Goal: Task Accomplishment & Management: Manage account settings

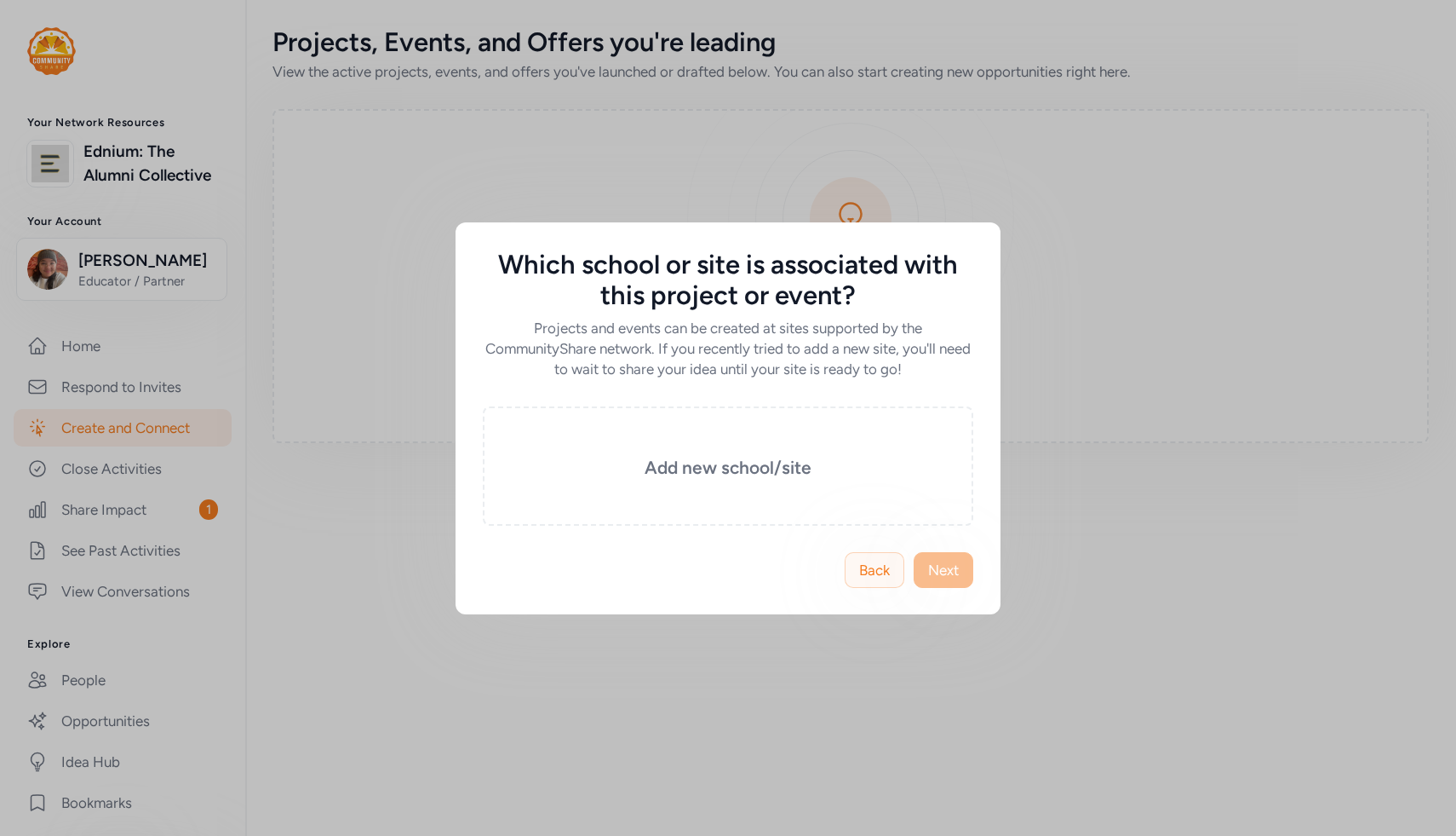
click at [859, 570] on span "Back" at bounding box center [875, 570] width 31 height 21
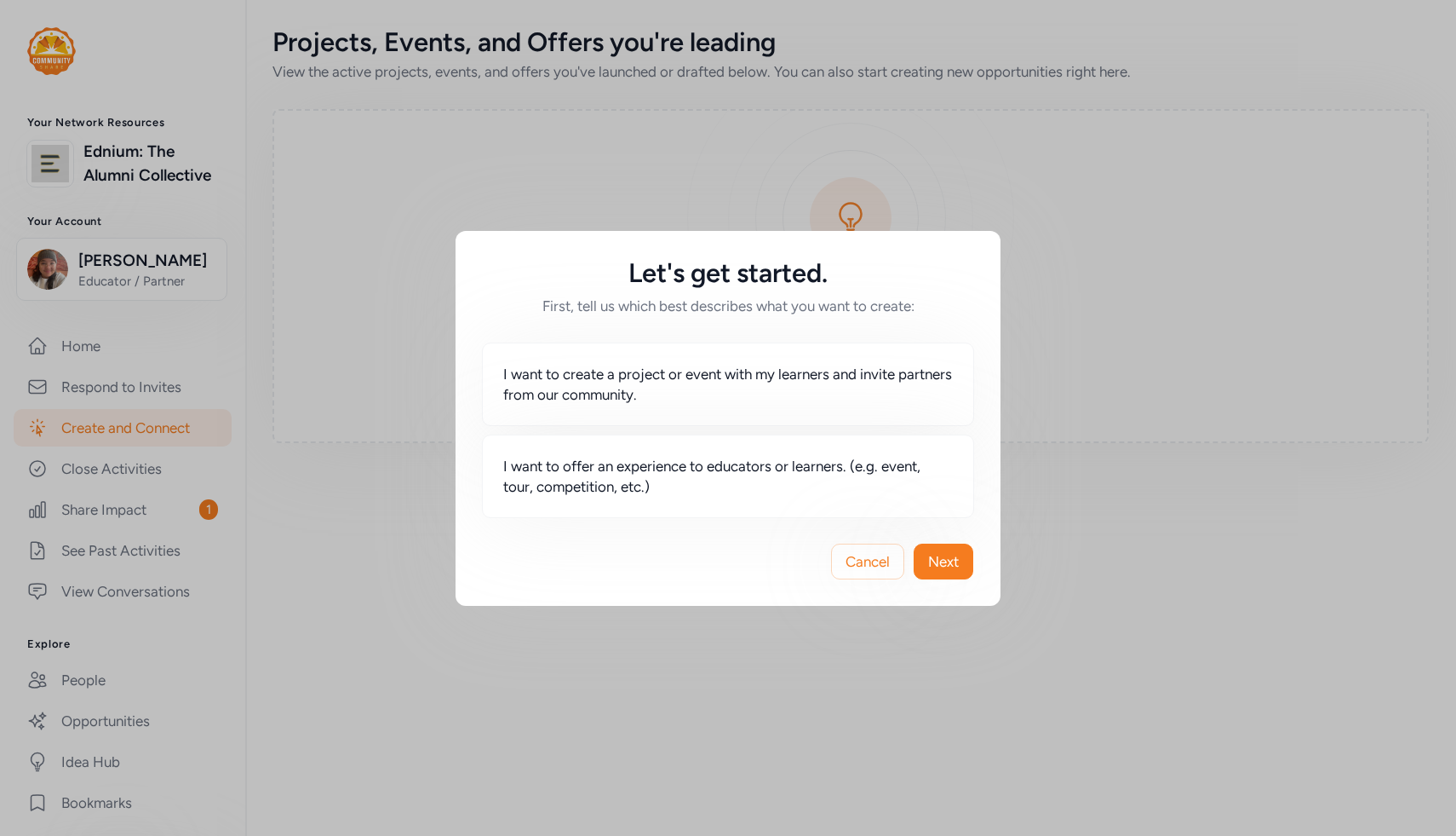
click at [966, 583] on div "Cancel Next" at bounding box center [728, 561] width 545 height 89
click at [876, 569] on span "Cancel" at bounding box center [867, 561] width 44 height 21
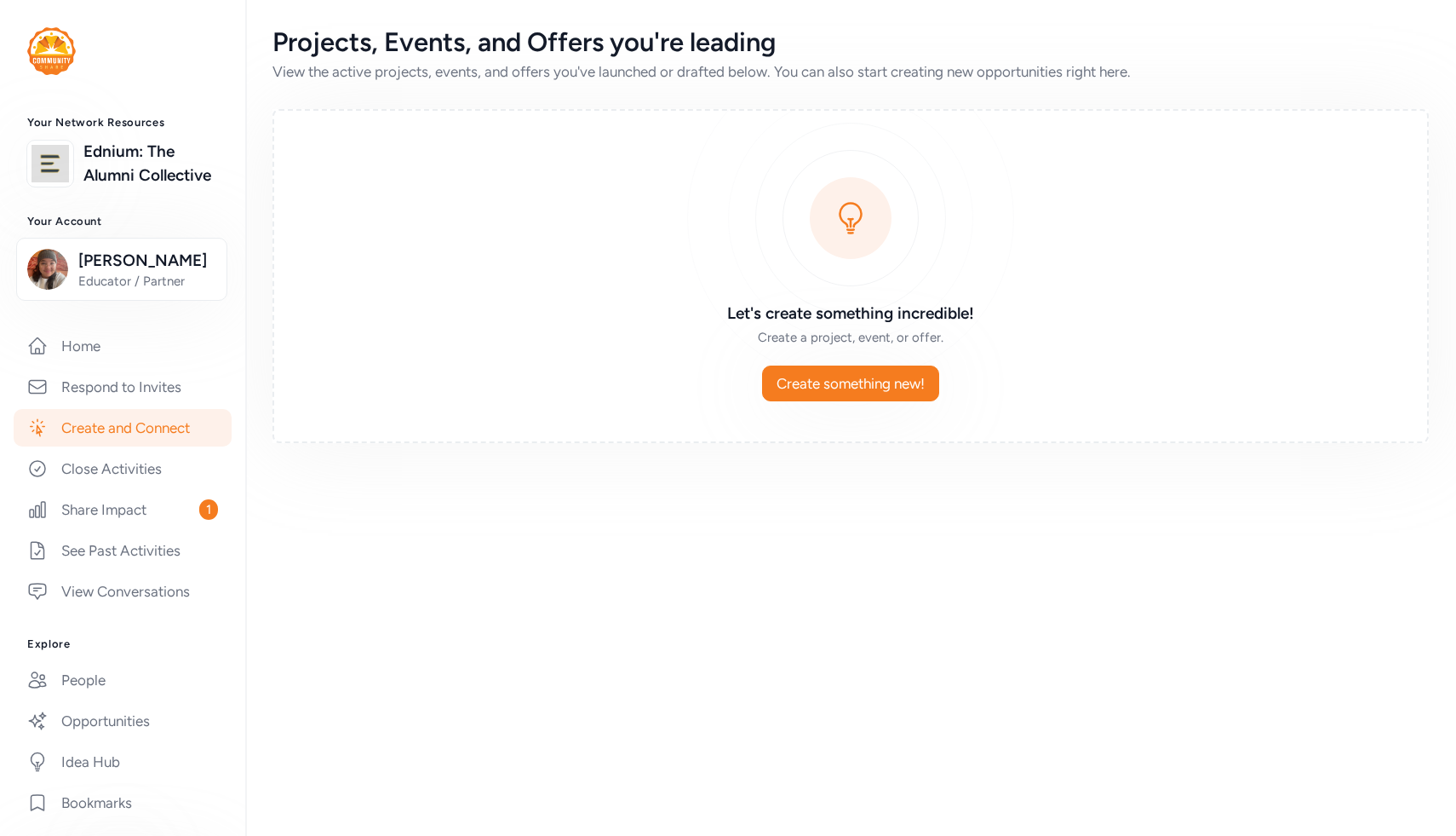
click at [70, 52] on img at bounding box center [52, 51] width 49 height 48
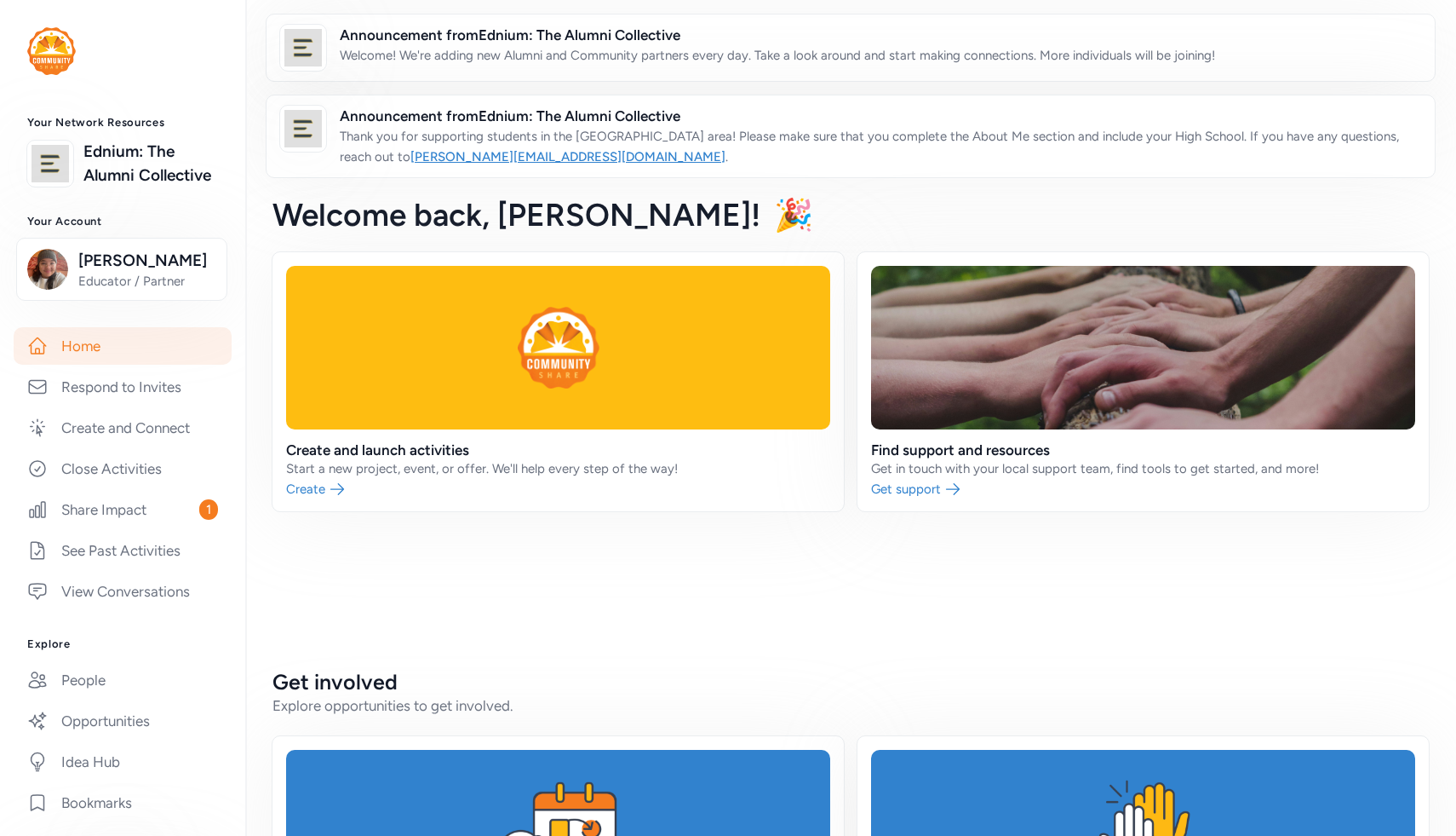
click at [51, 45] on img at bounding box center [52, 51] width 49 height 48
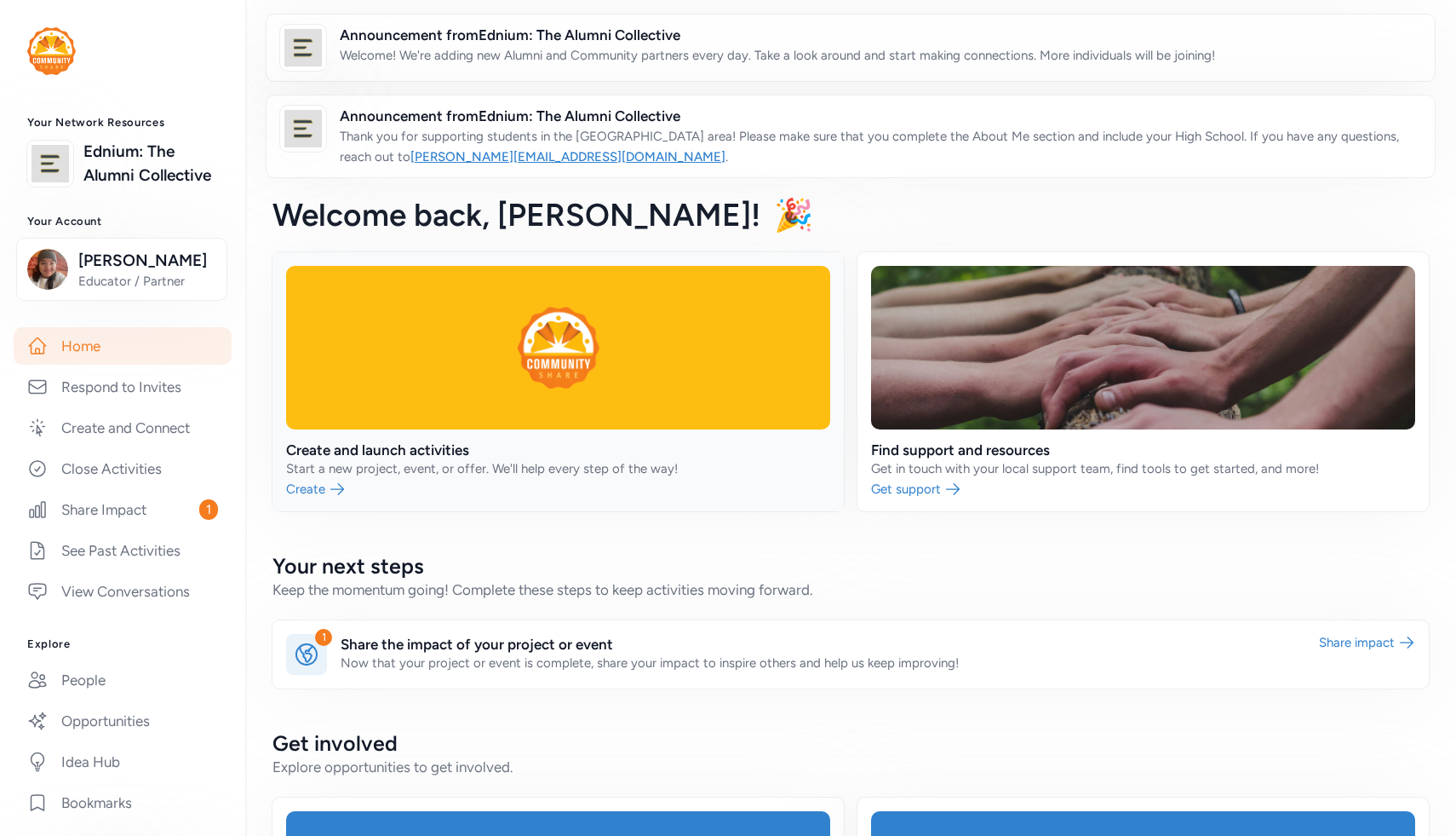
click at [399, 465] on link at bounding box center [558, 382] width 572 height 259
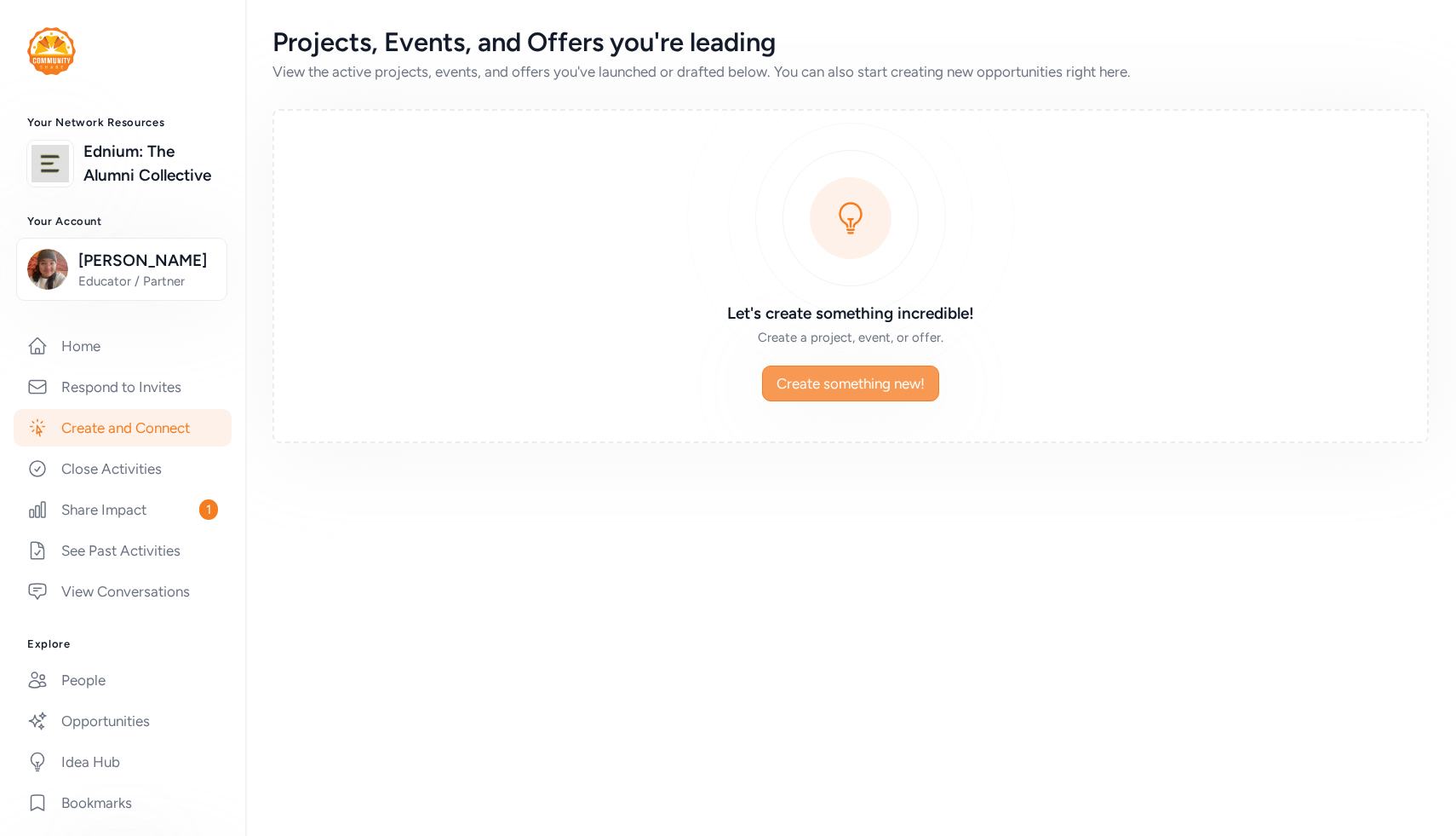
click at [825, 394] on button "Create something new!" at bounding box center [851, 384] width 177 height 36
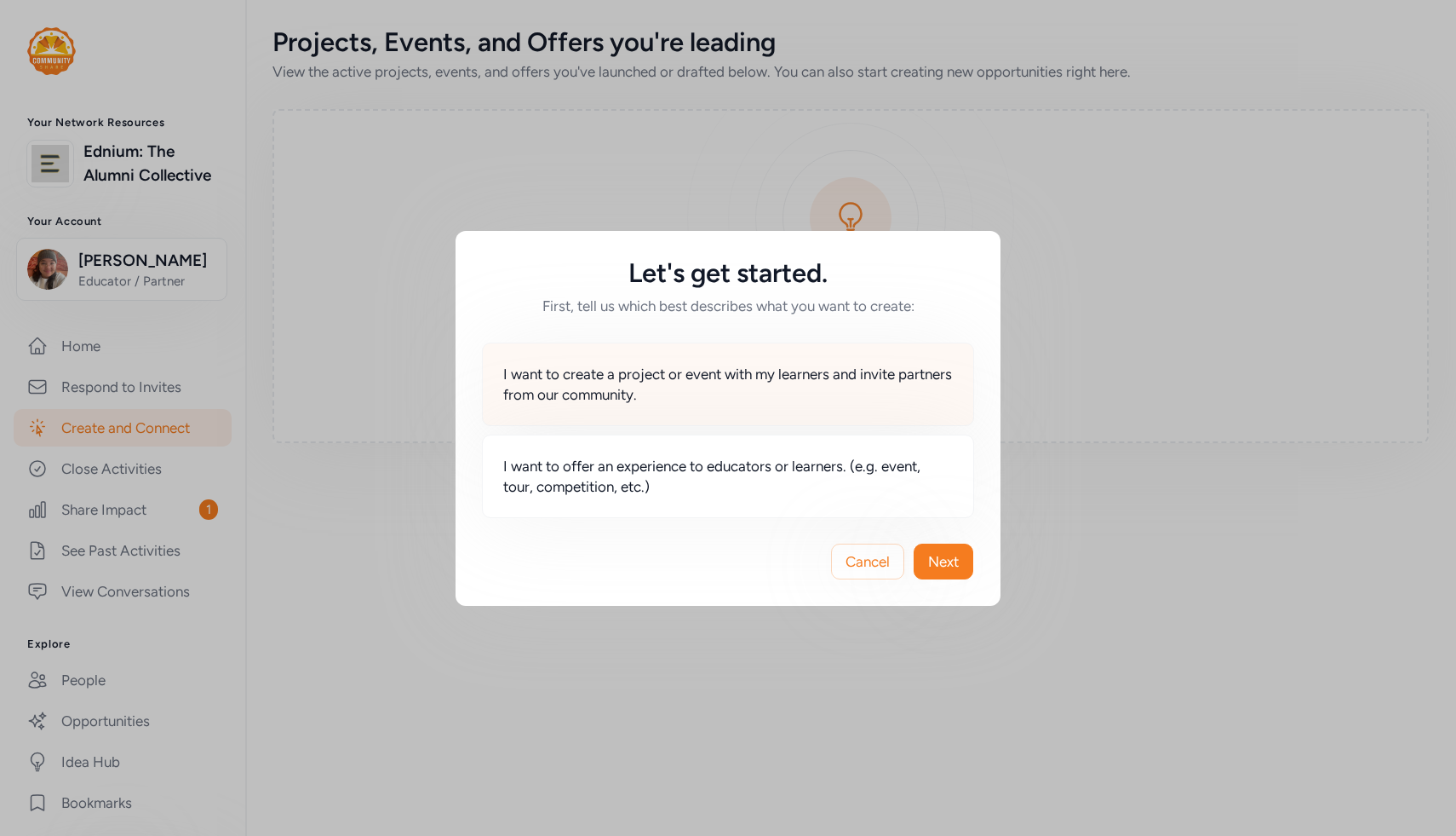
click at [736, 393] on span "I want to create a project or event with my learners and invite partners from o…" at bounding box center [727, 384] width 449 height 41
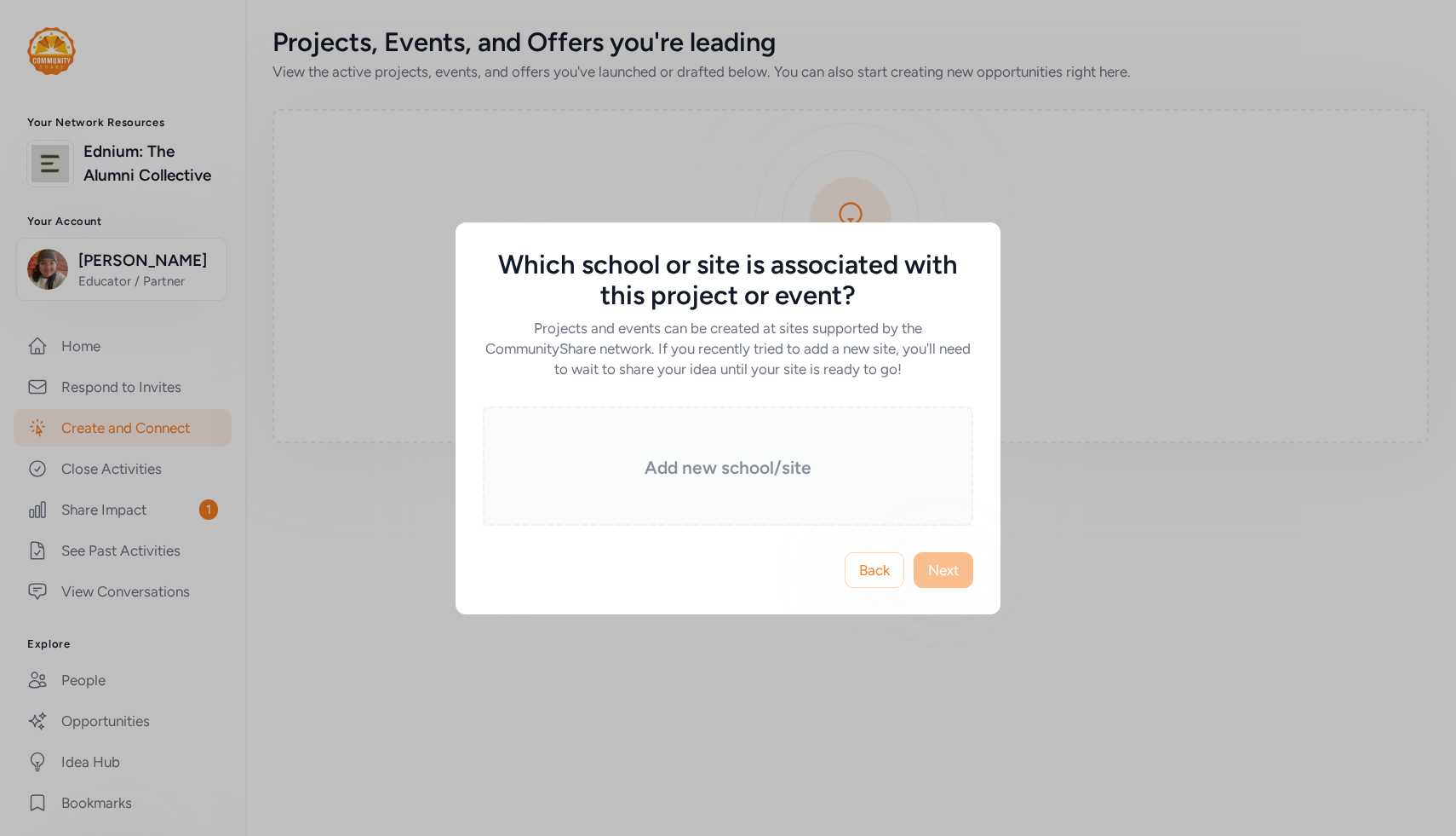
click at [811, 459] on h3 "Add new school/site" at bounding box center [728, 468] width 405 height 24
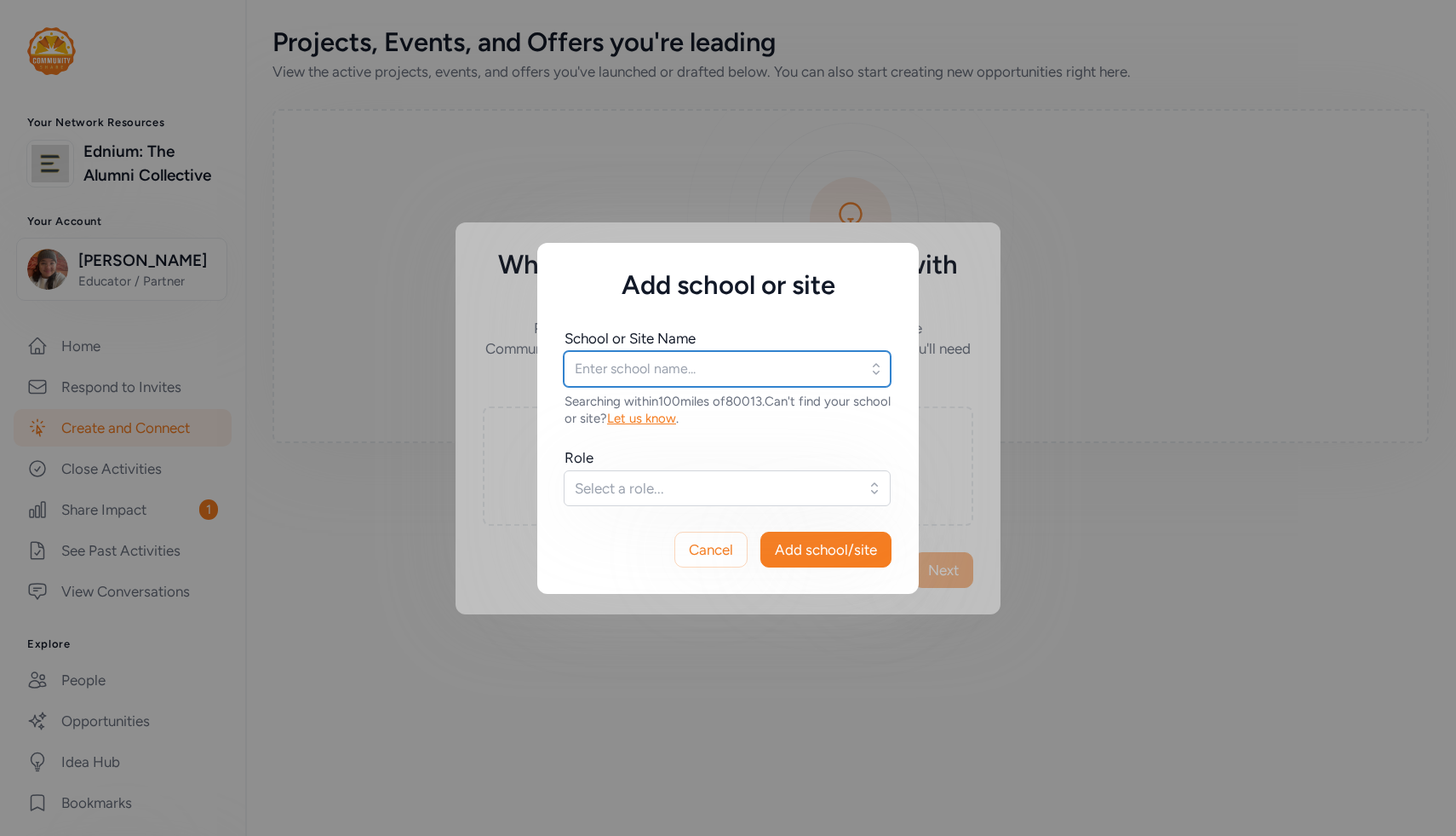
click at [706, 379] on input "text" at bounding box center [727, 369] width 327 height 36
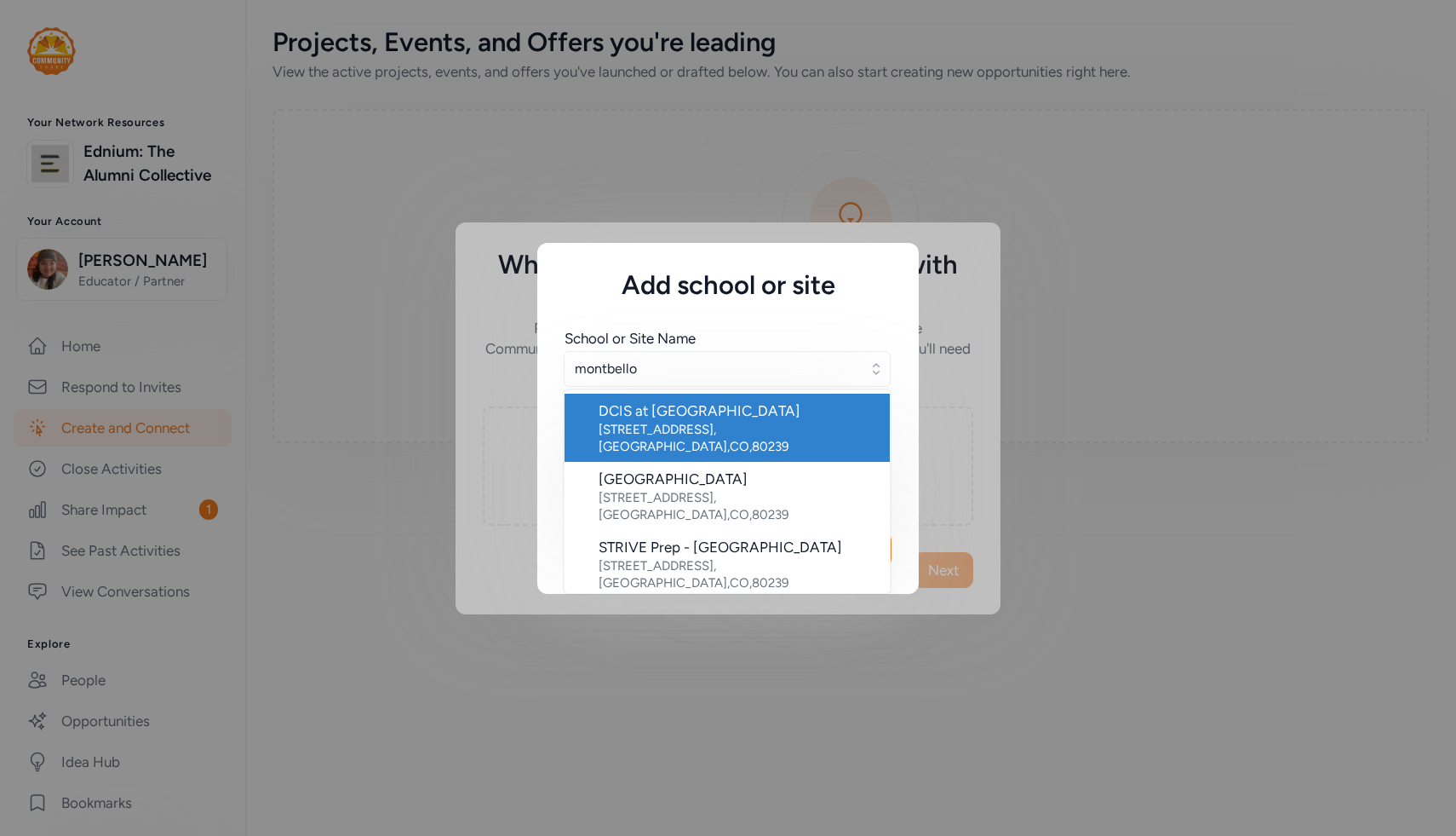
click at [707, 416] on div "DCIS at [GEOGRAPHIC_DATA]" at bounding box center [737, 410] width 278 height 21
type input "DCIS at [GEOGRAPHIC_DATA]"
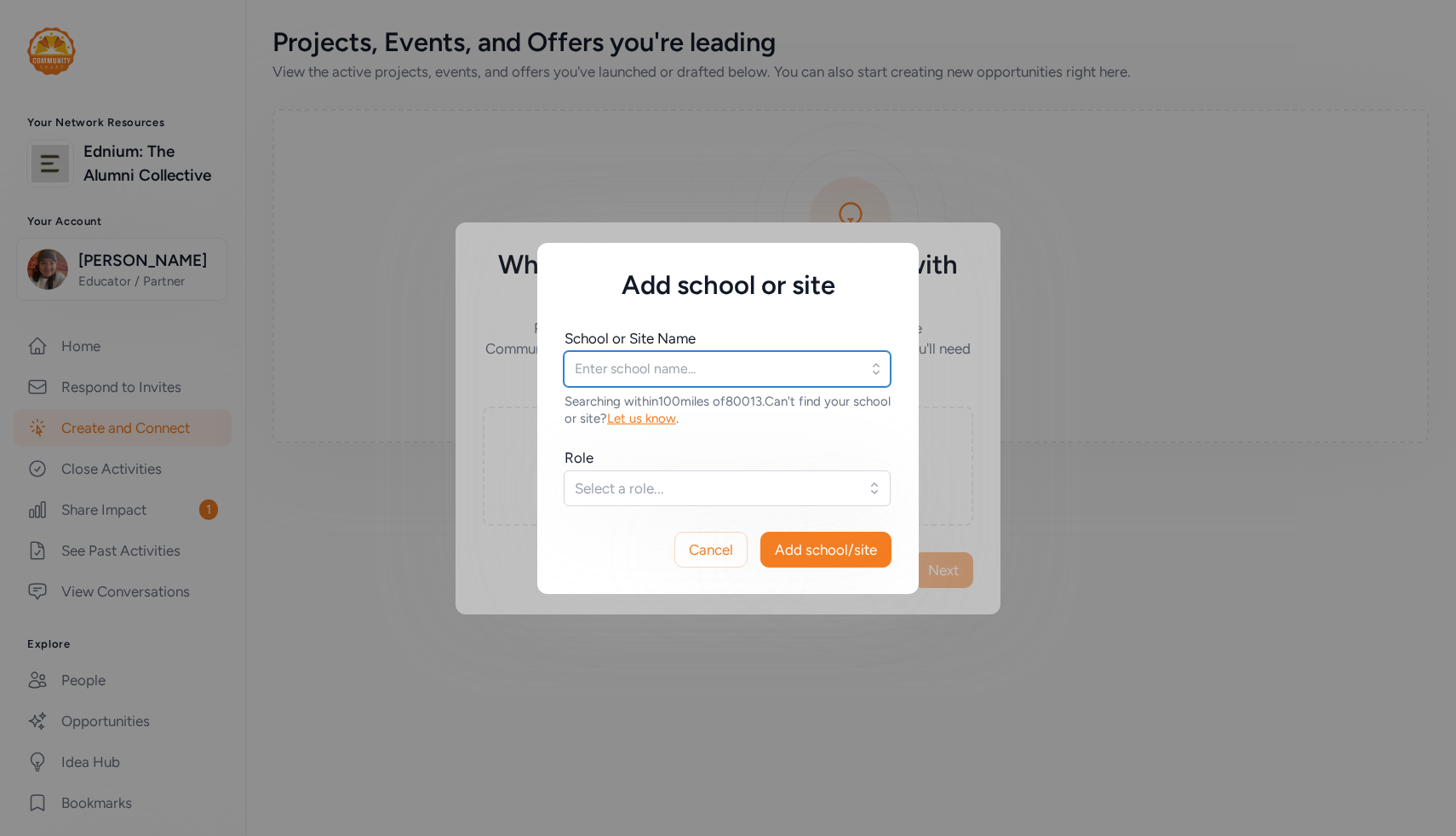
type input "DCIS at [GEOGRAPHIC_DATA]"
click at [744, 486] on span "Select a role..." at bounding box center [714, 488] width 281 height 21
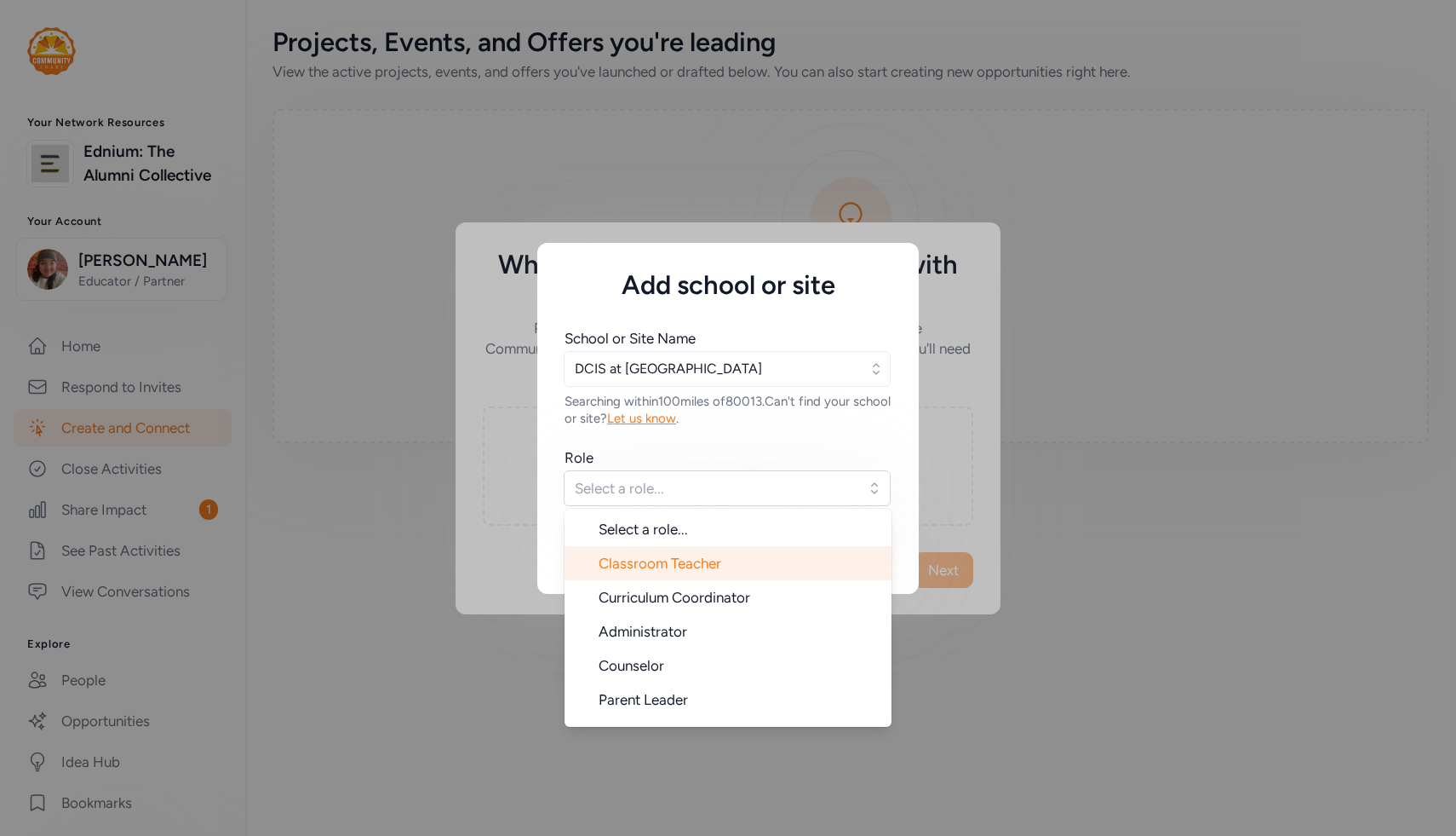
click at [749, 564] on li "Classroom Teacher" at bounding box center [728, 563] width 327 height 34
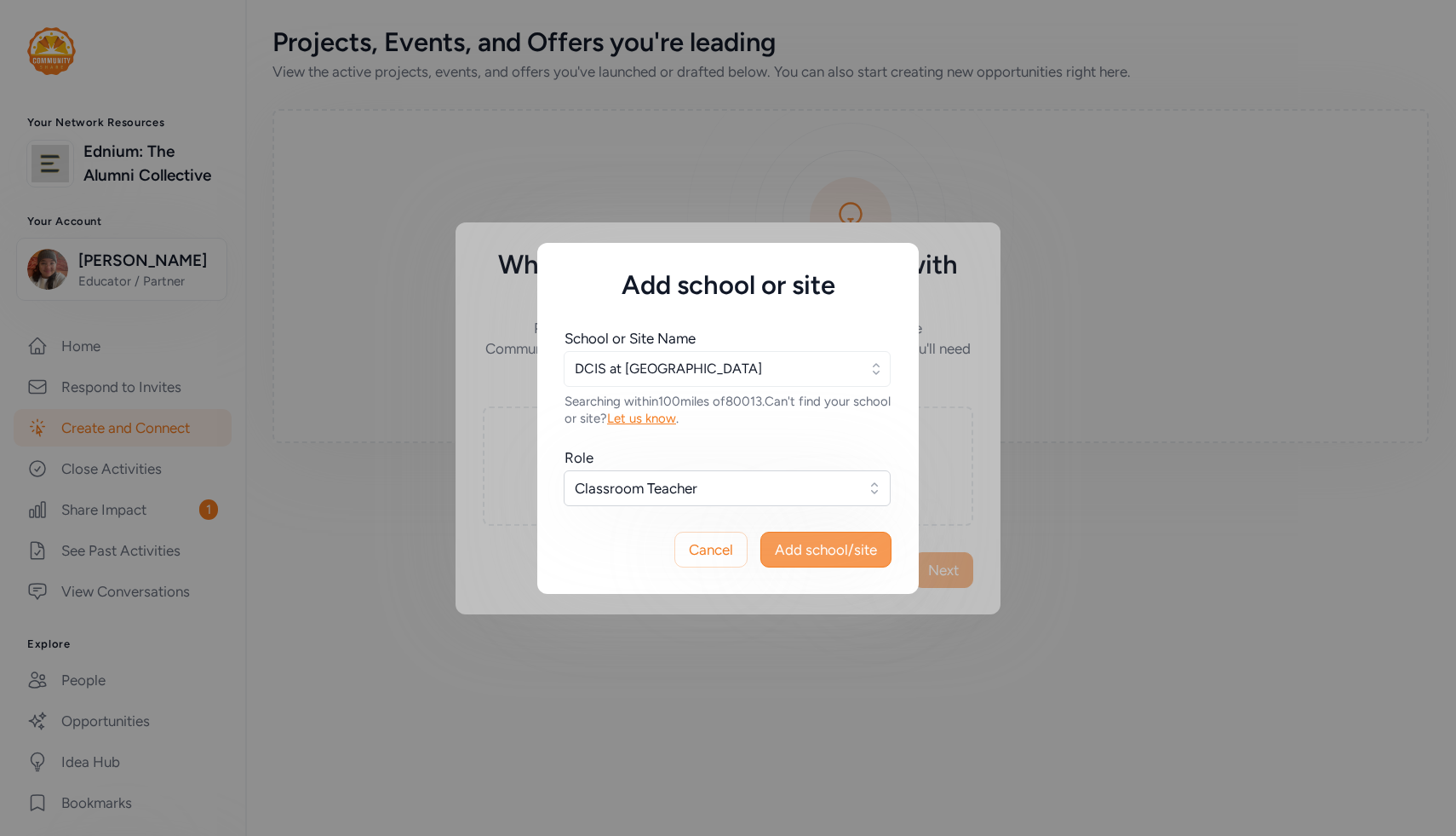
click at [861, 553] on span "Add school/site" at bounding box center [826, 549] width 102 height 21
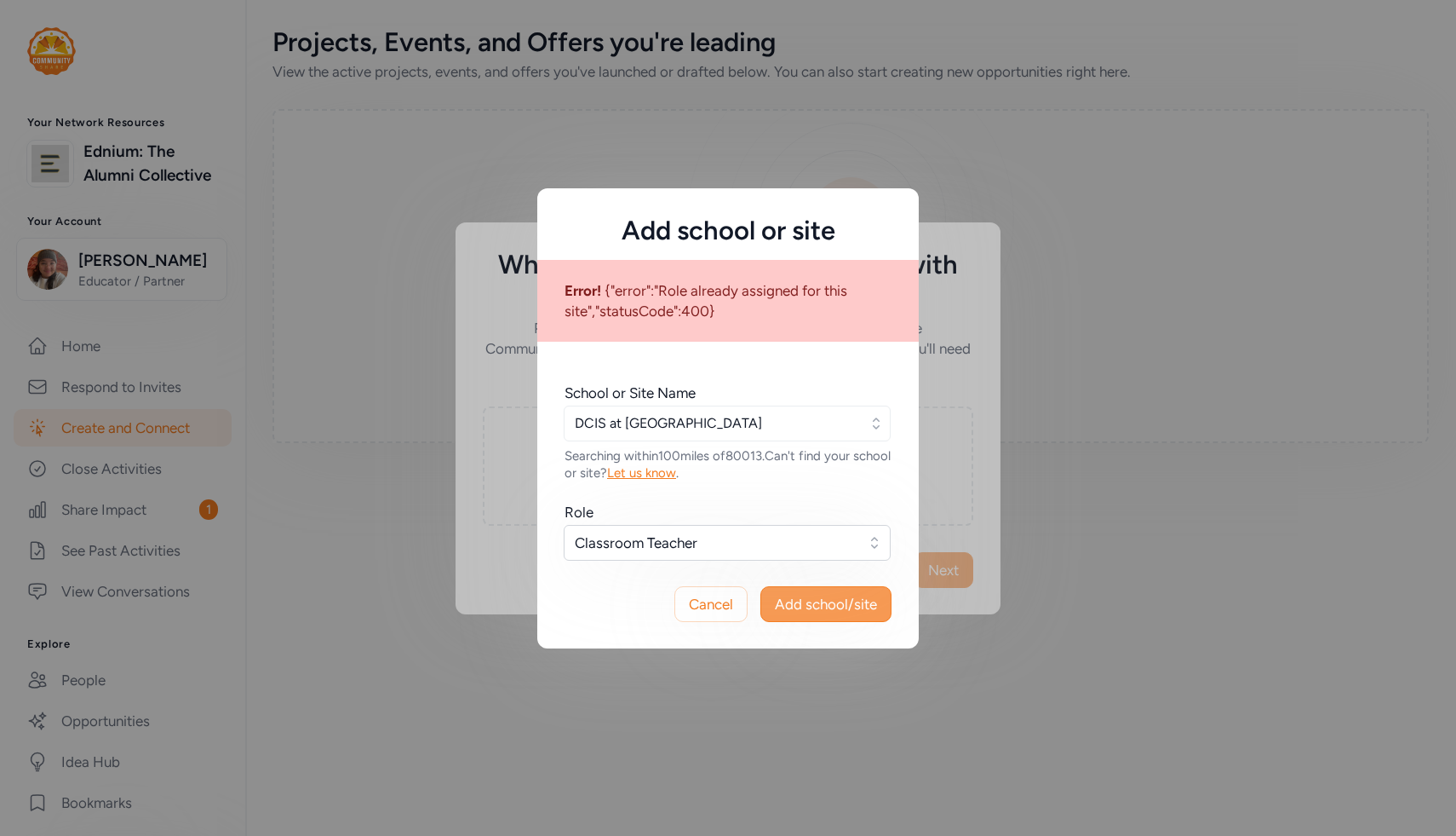
click at [801, 613] on span "Add school/site" at bounding box center [826, 603] width 102 height 21
click at [726, 600] on span "Cancel" at bounding box center [711, 603] width 44 height 21
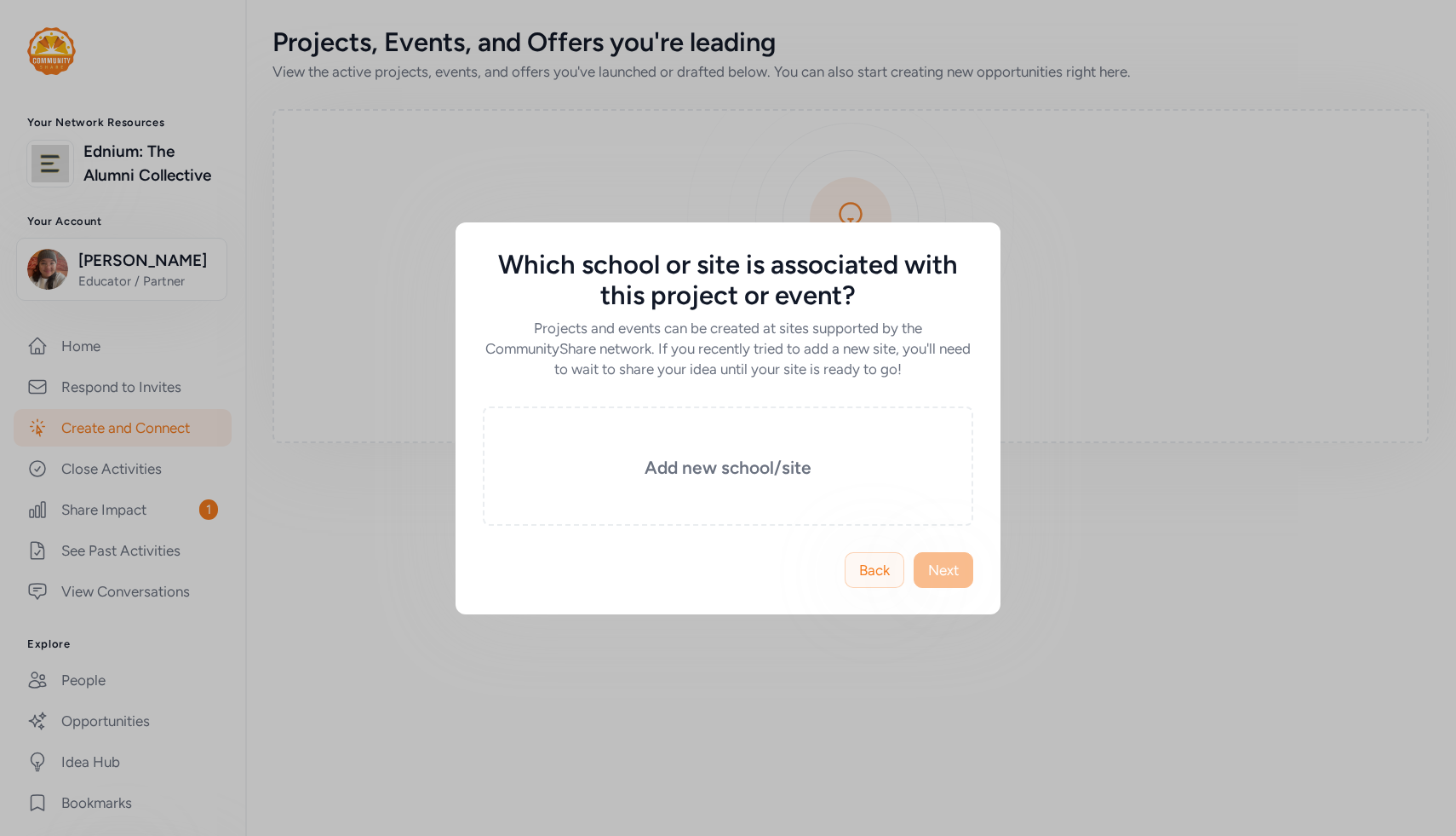
click at [876, 578] on span "Back" at bounding box center [875, 570] width 31 height 21
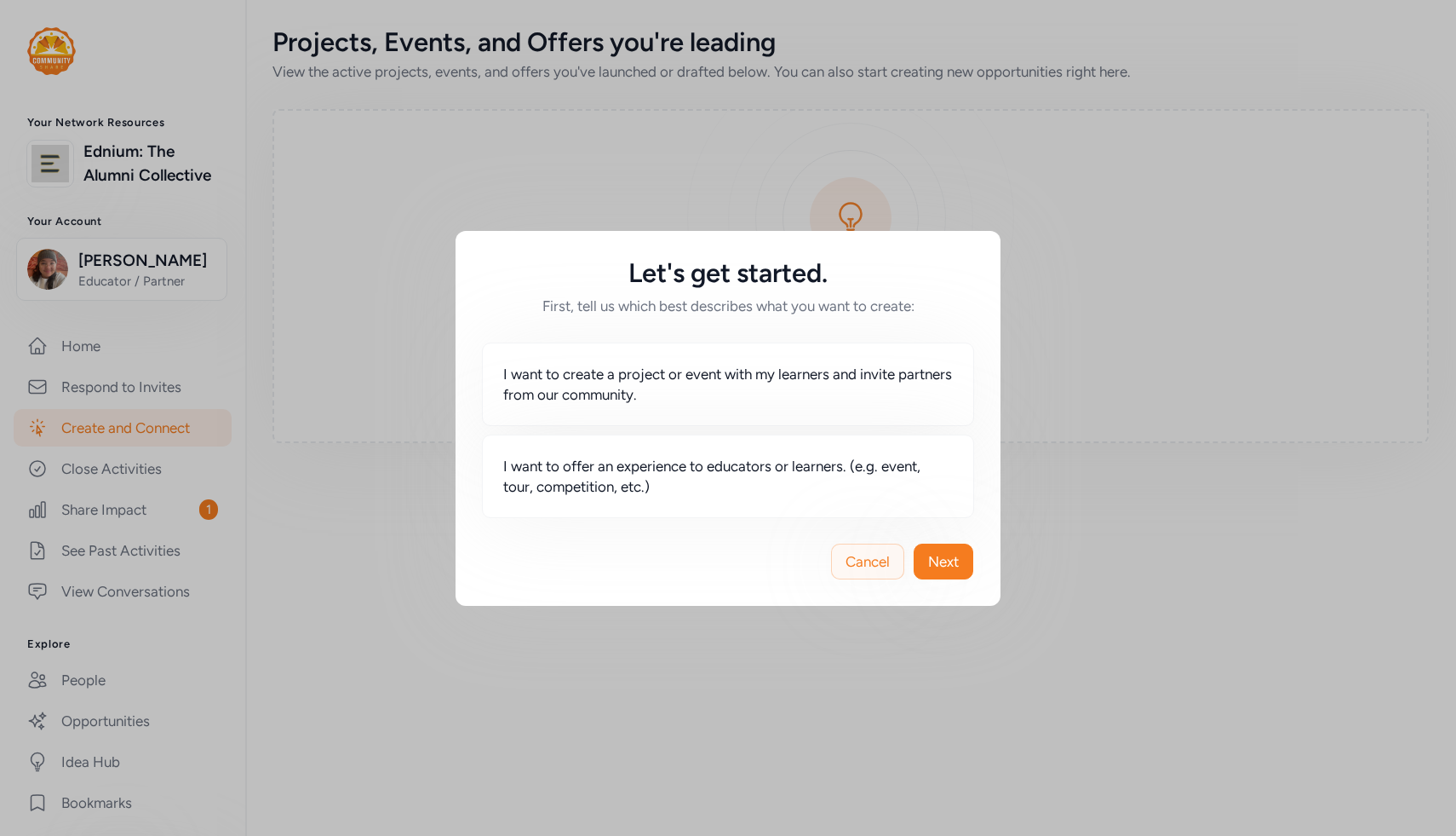
click at [879, 567] on span "Cancel" at bounding box center [867, 561] width 44 height 21
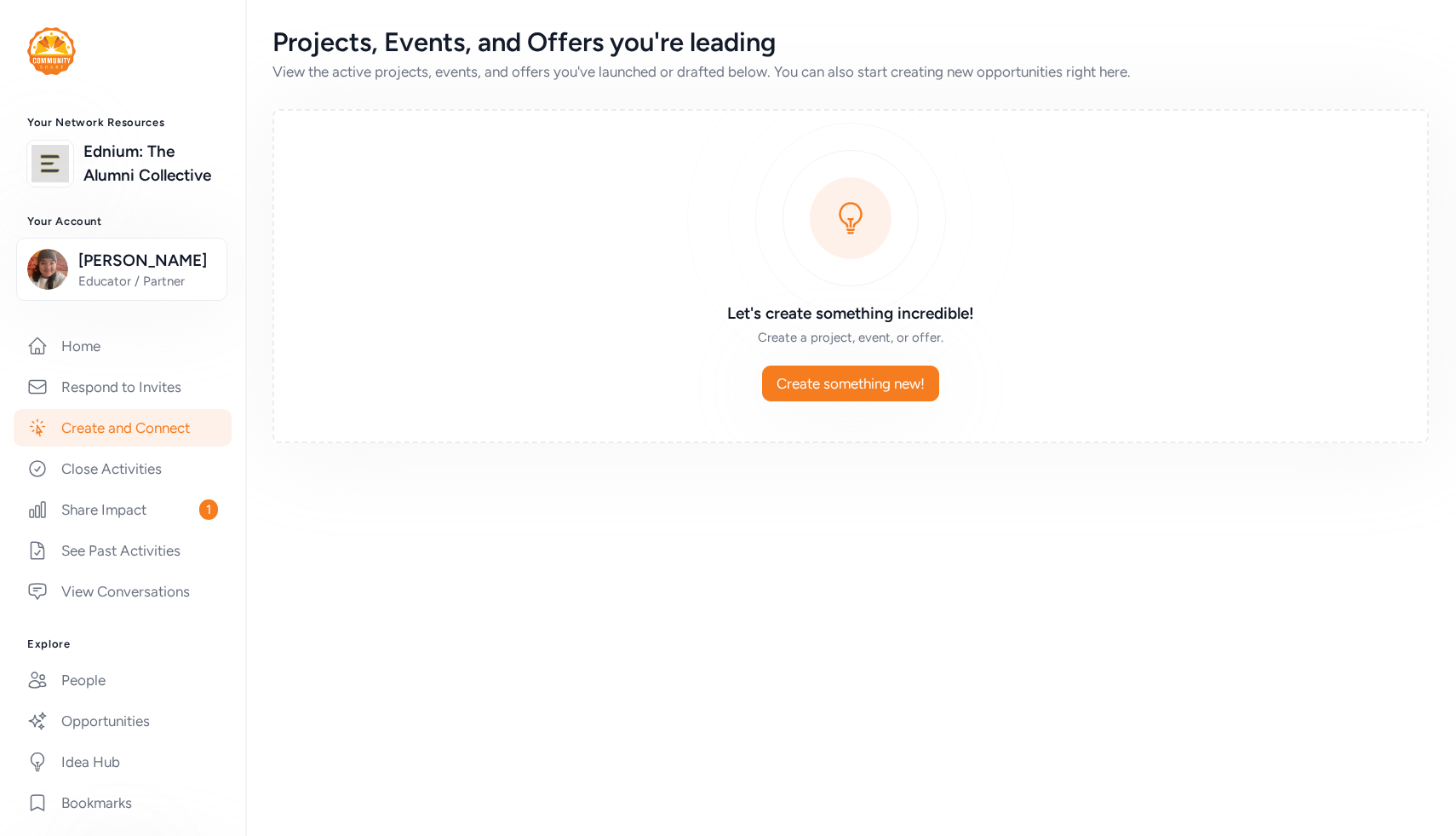
click at [61, 55] on img at bounding box center [52, 51] width 49 height 48
click at [108, 334] on link "Home" at bounding box center [122, 346] width 218 height 37
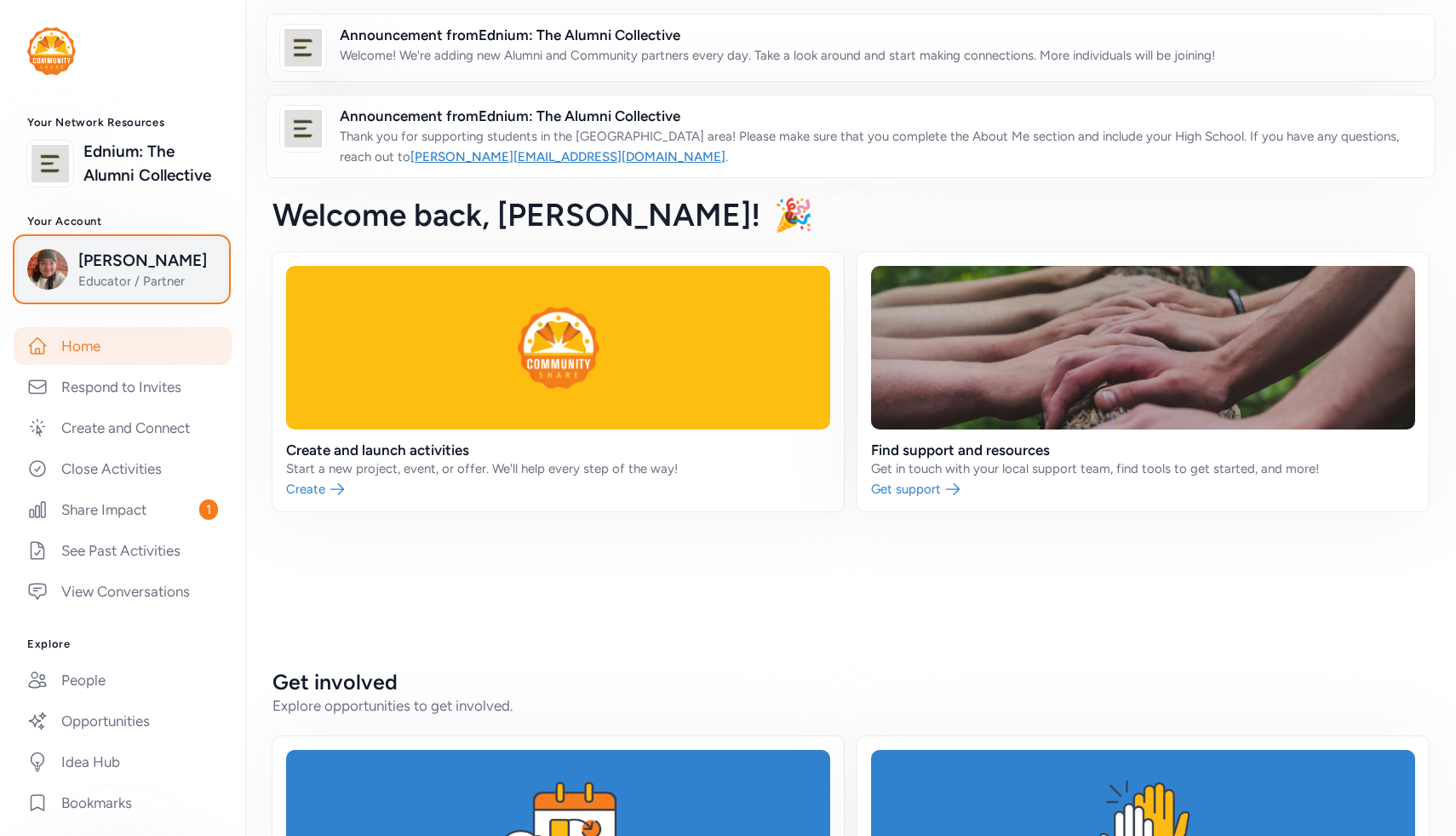
click at [86, 269] on span "[PERSON_NAME]" at bounding box center [147, 261] width 138 height 24
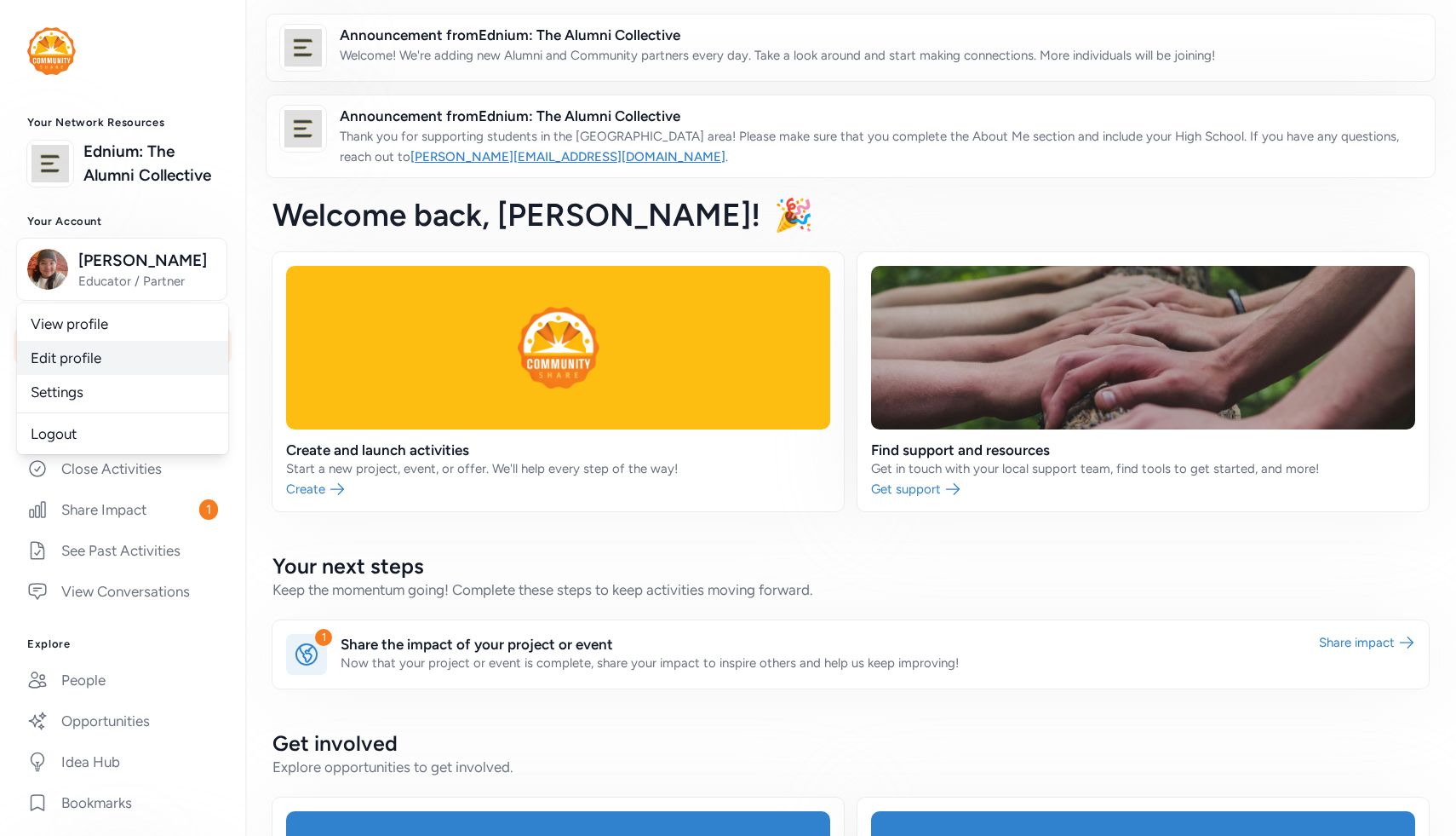
click at [97, 347] on link "Edit profile" at bounding box center [122, 358] width 211 height 34
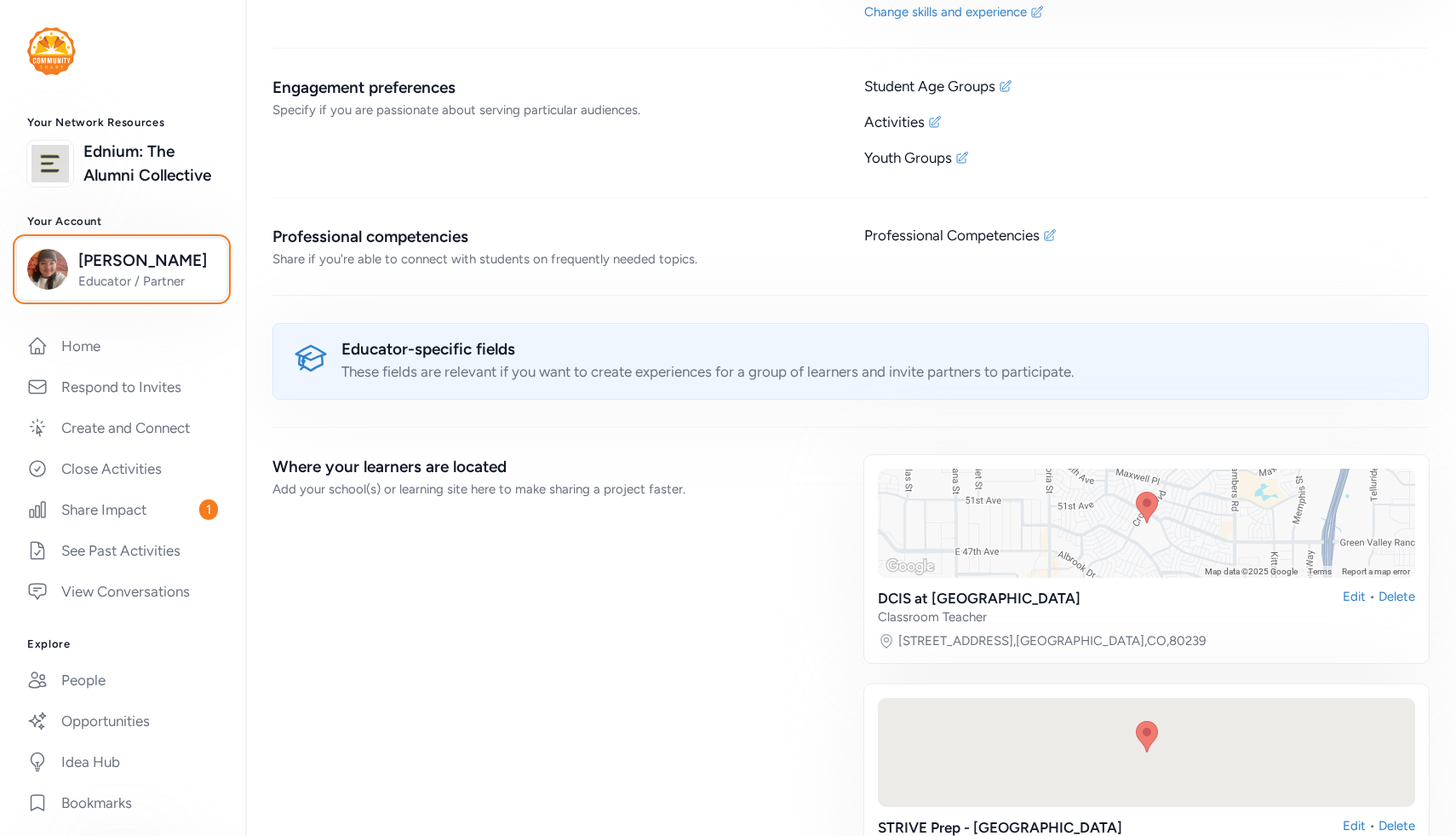
scroll to position [3970, 0]
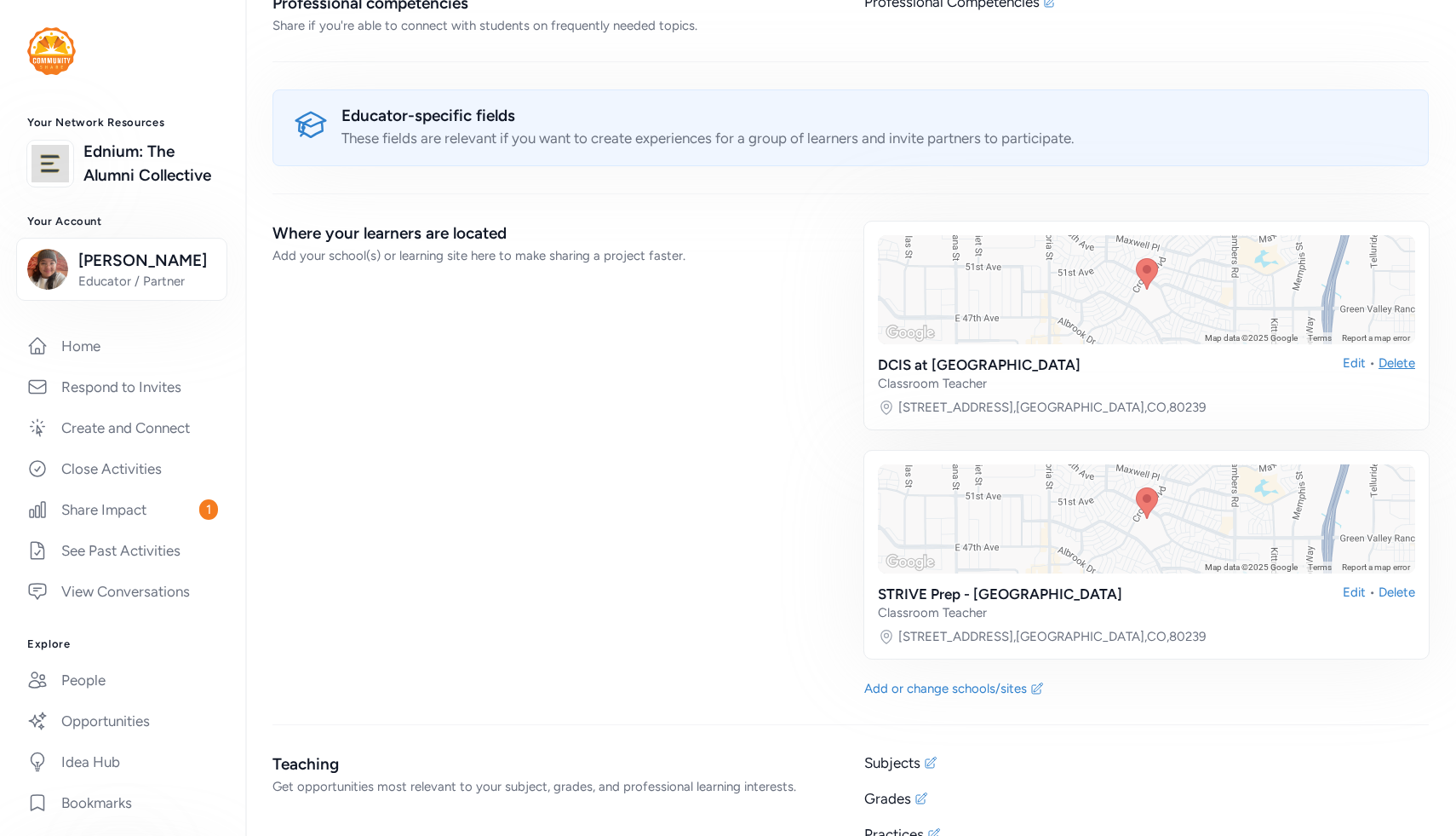
click at [1402, 355] on div "Delete" at bounding box center [1396, 373] width 36 height 37
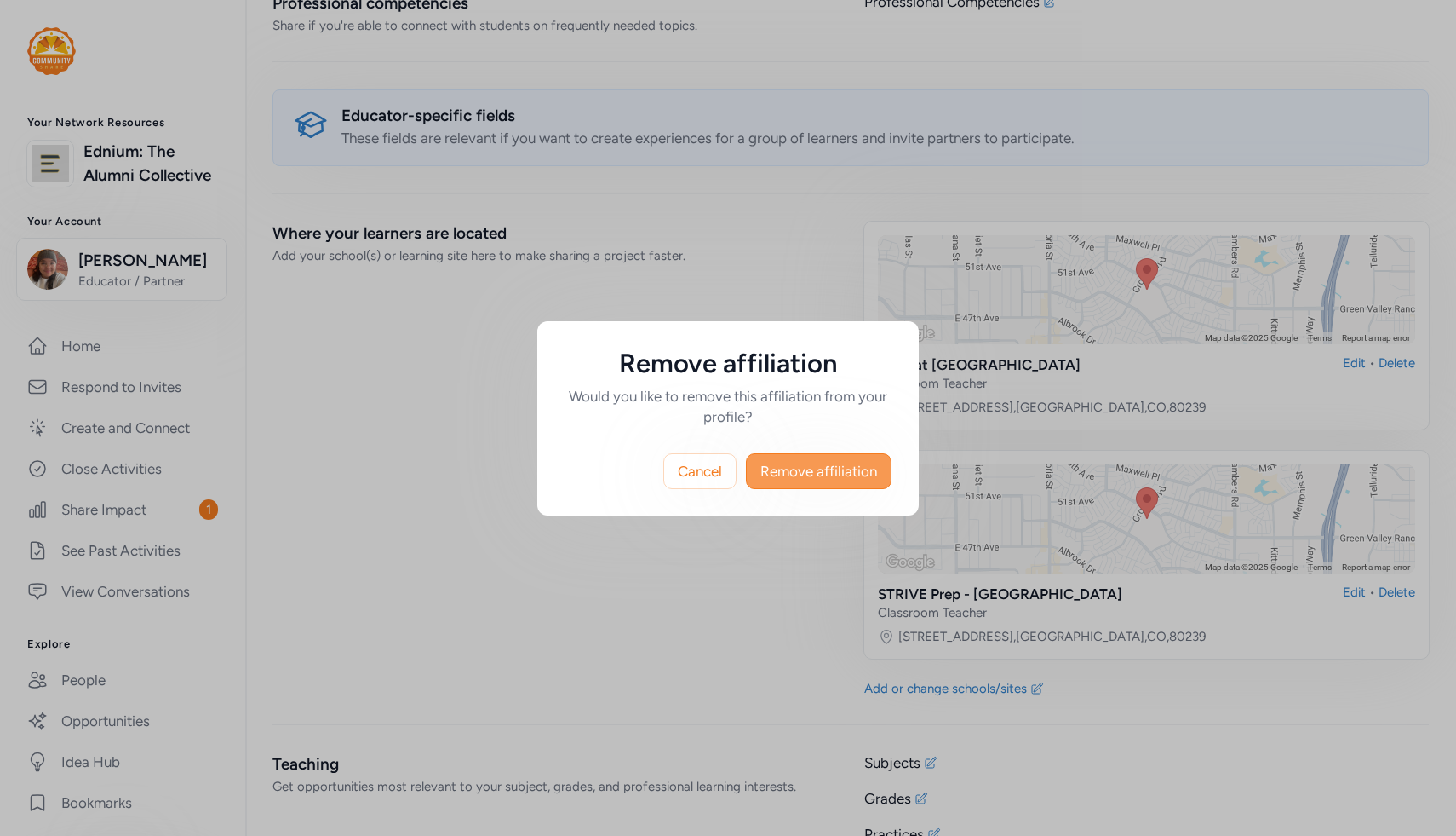
click at [819, 479] on span "Remove affiliation" at bounding box center [818, 470] width 117 height 21
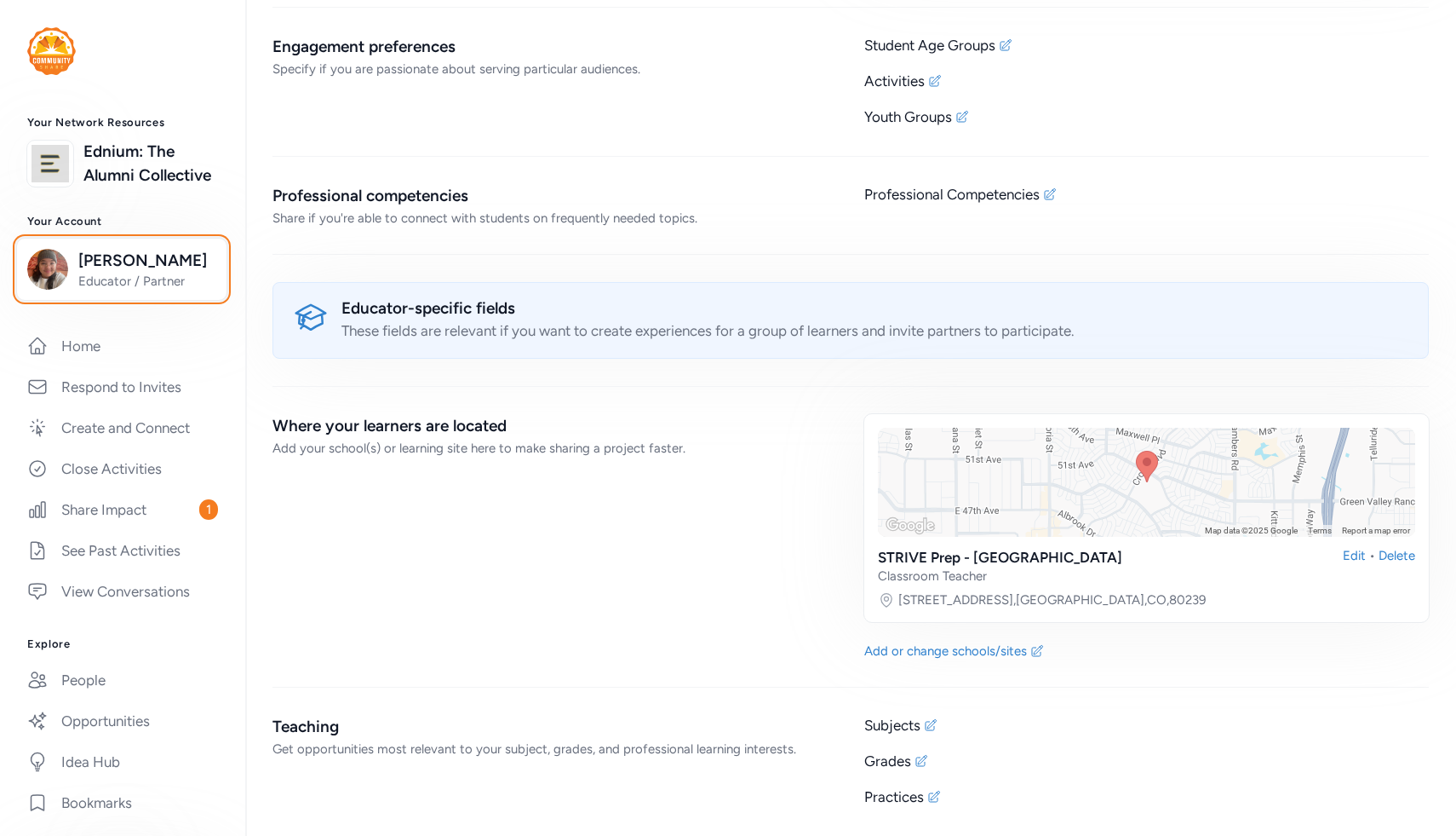
scroll to position [3740, 0]
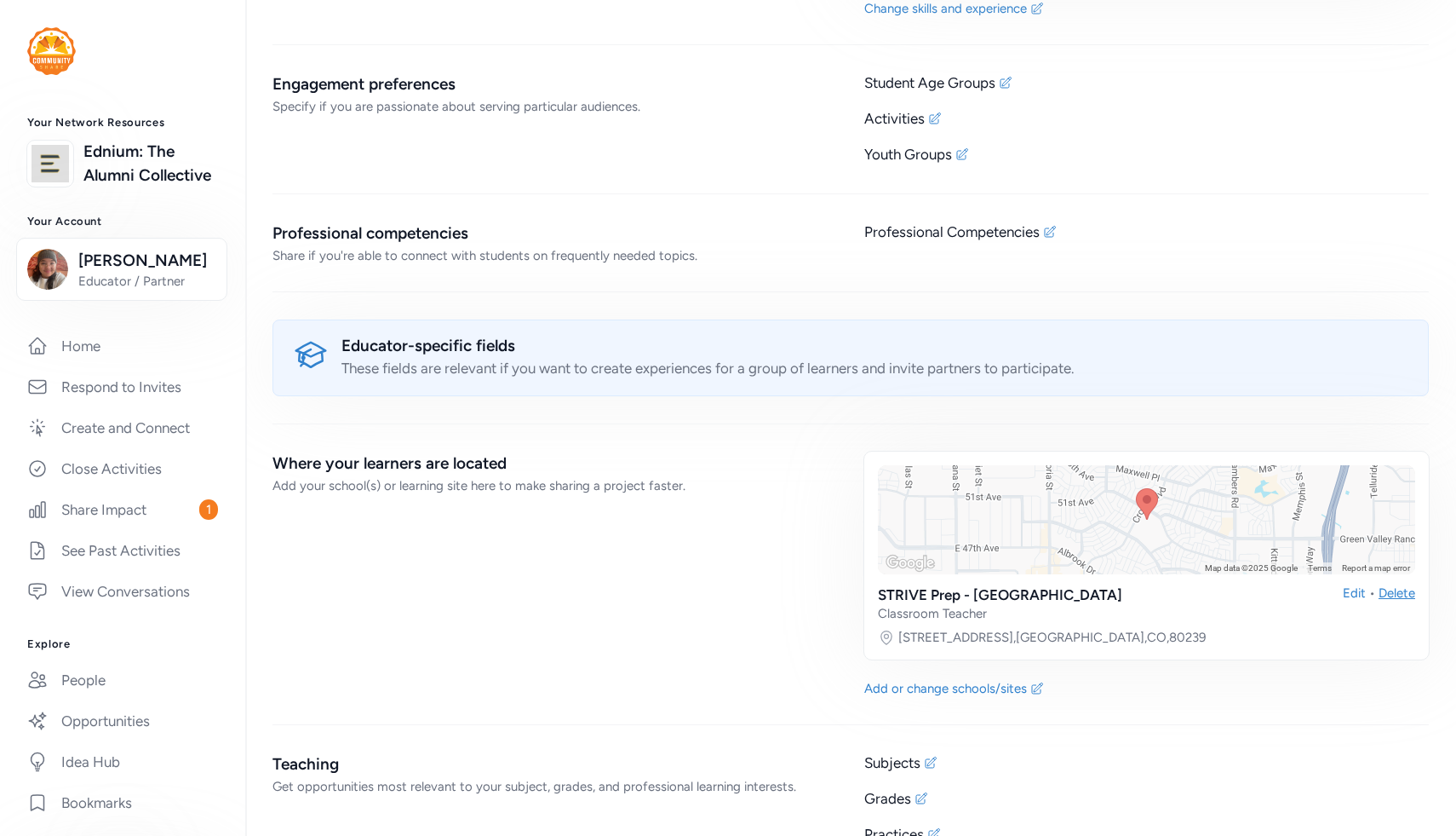
click at [1382, 584] on div "Delete" at bounding box center [1396, 603] width 36 height 37
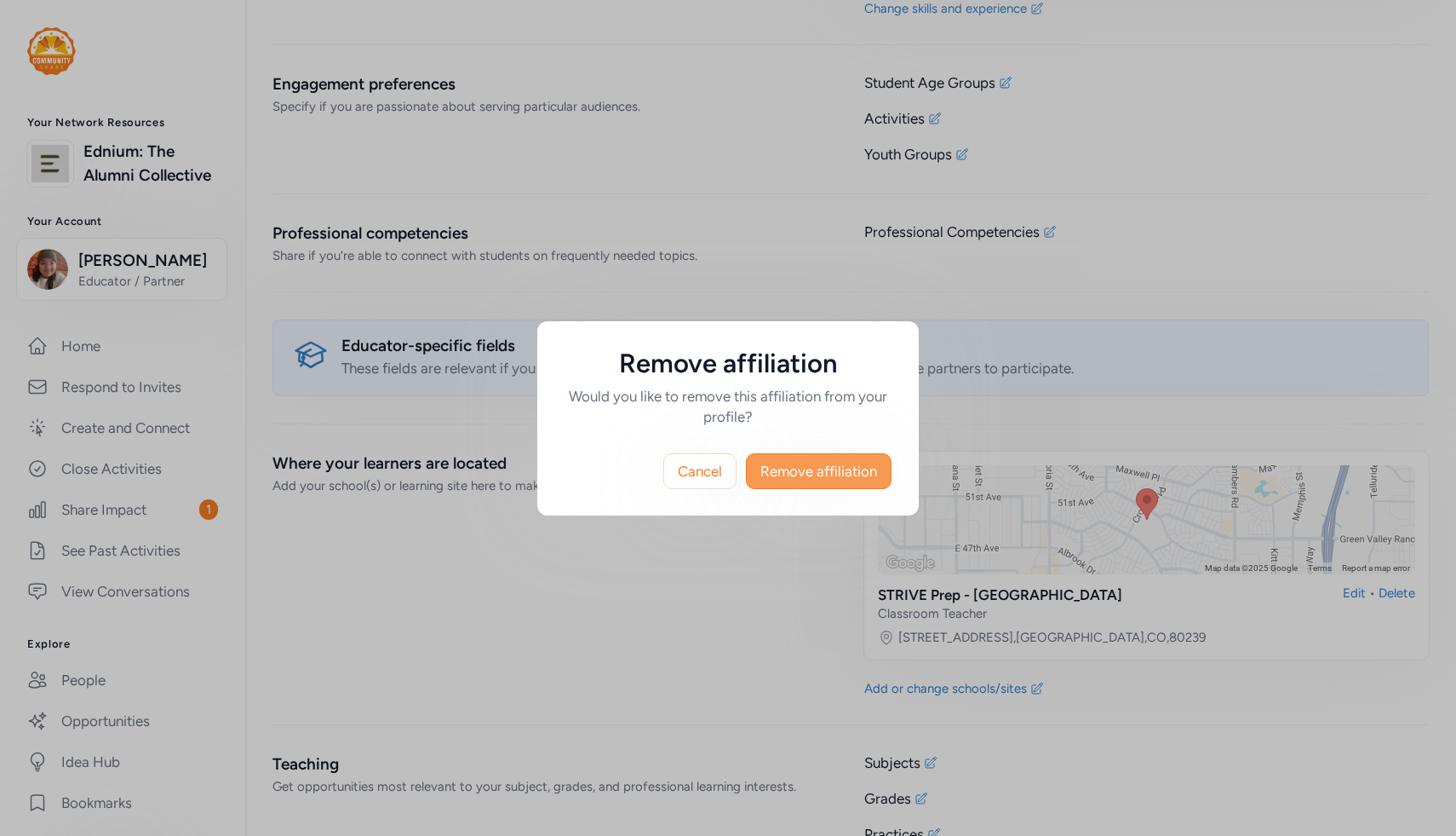
click at [815, 472] on span "Remove affiliation" at bounding box center [818, 470] width 117 height 21
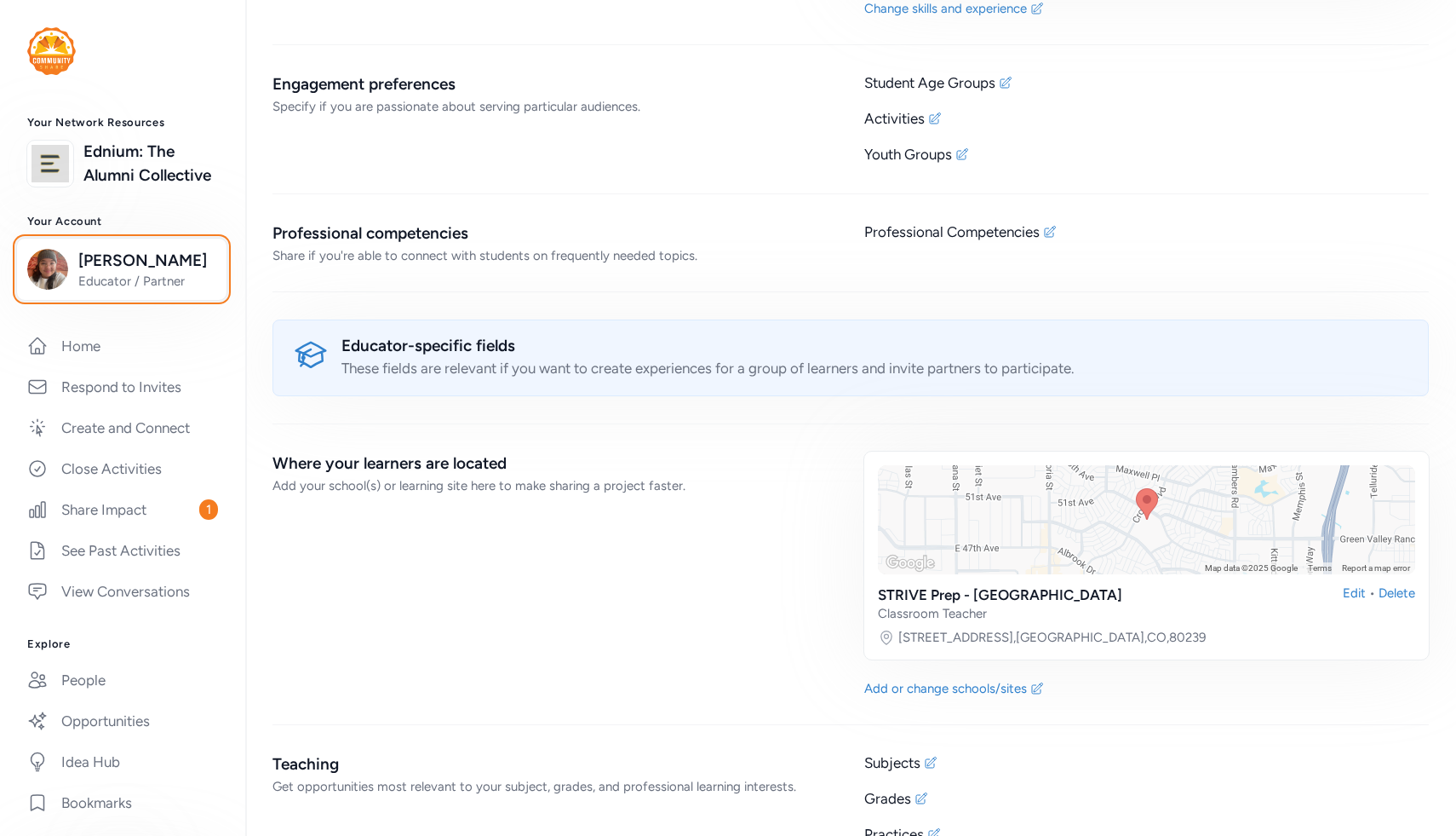
scroll to position [3538, 0]
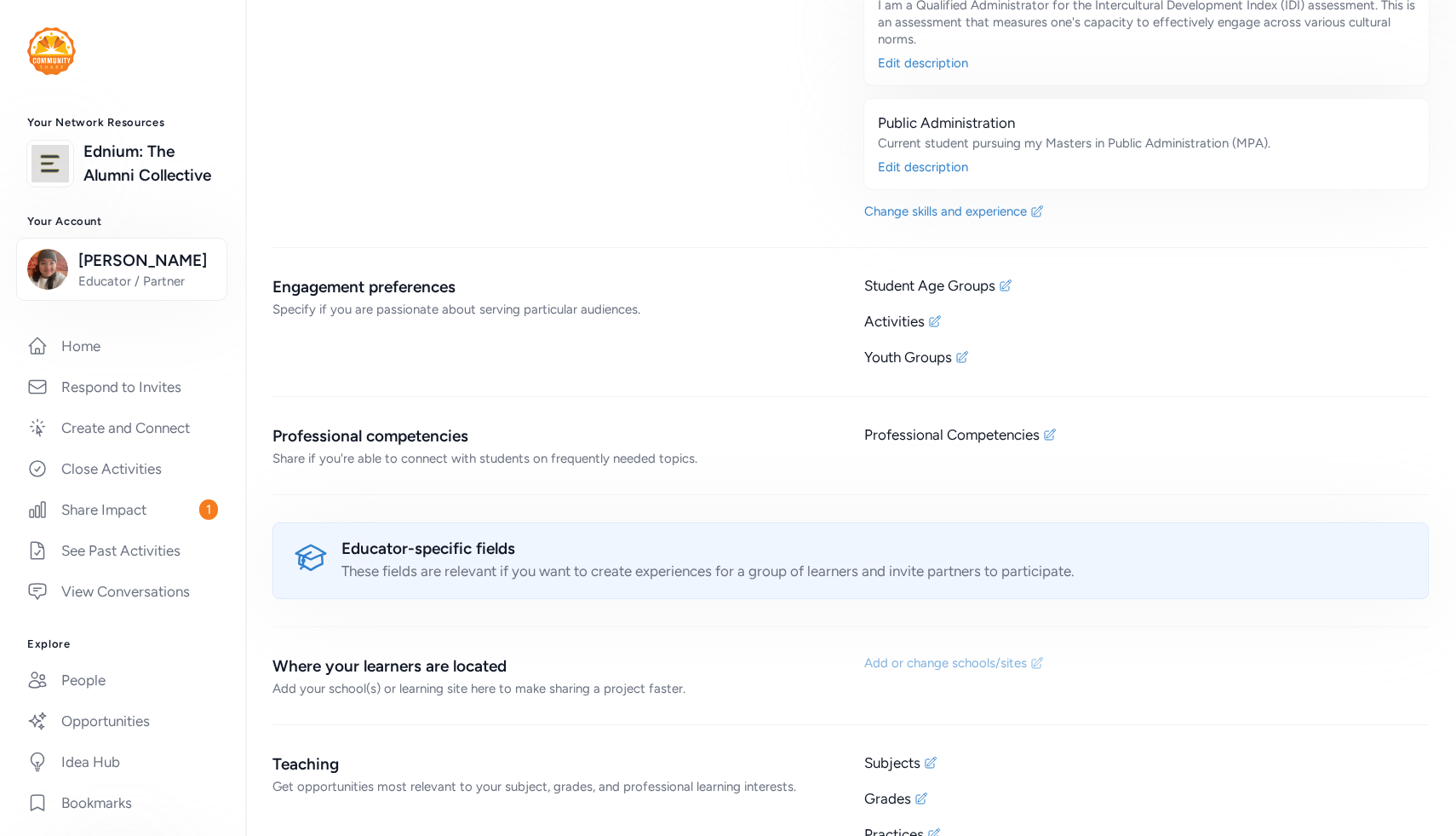
click at [952, 654] on div "Add or change schools/sites" at bounding box center [946, 662] width 163 height 17
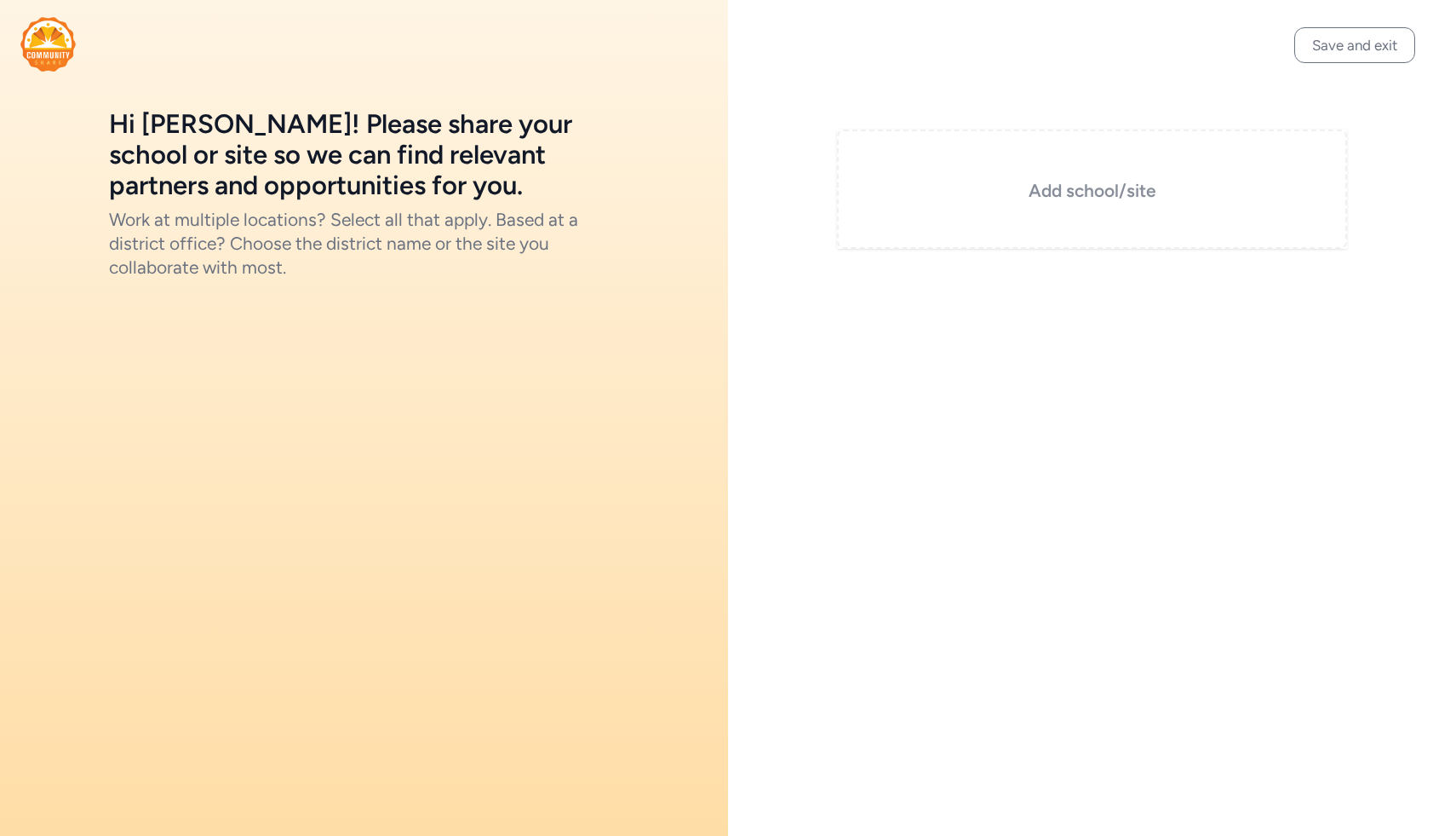
click at [1067, 190] on h3 "Add school/site" at bounding box center [1092, 191] width 425 height 24
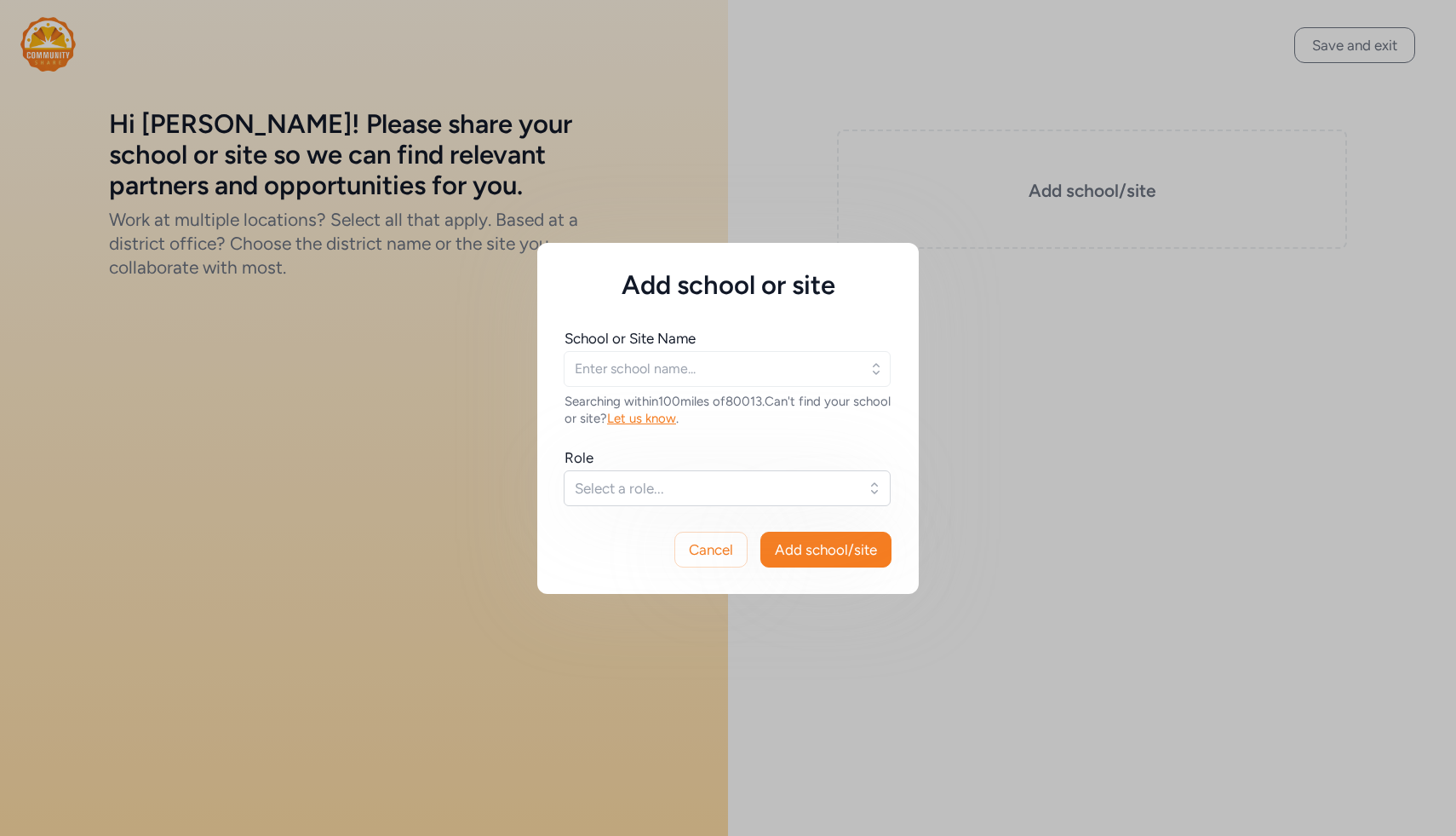
click at [676, 417] on span "Let us know" at bounding box center [641, 418] width 69 height 15
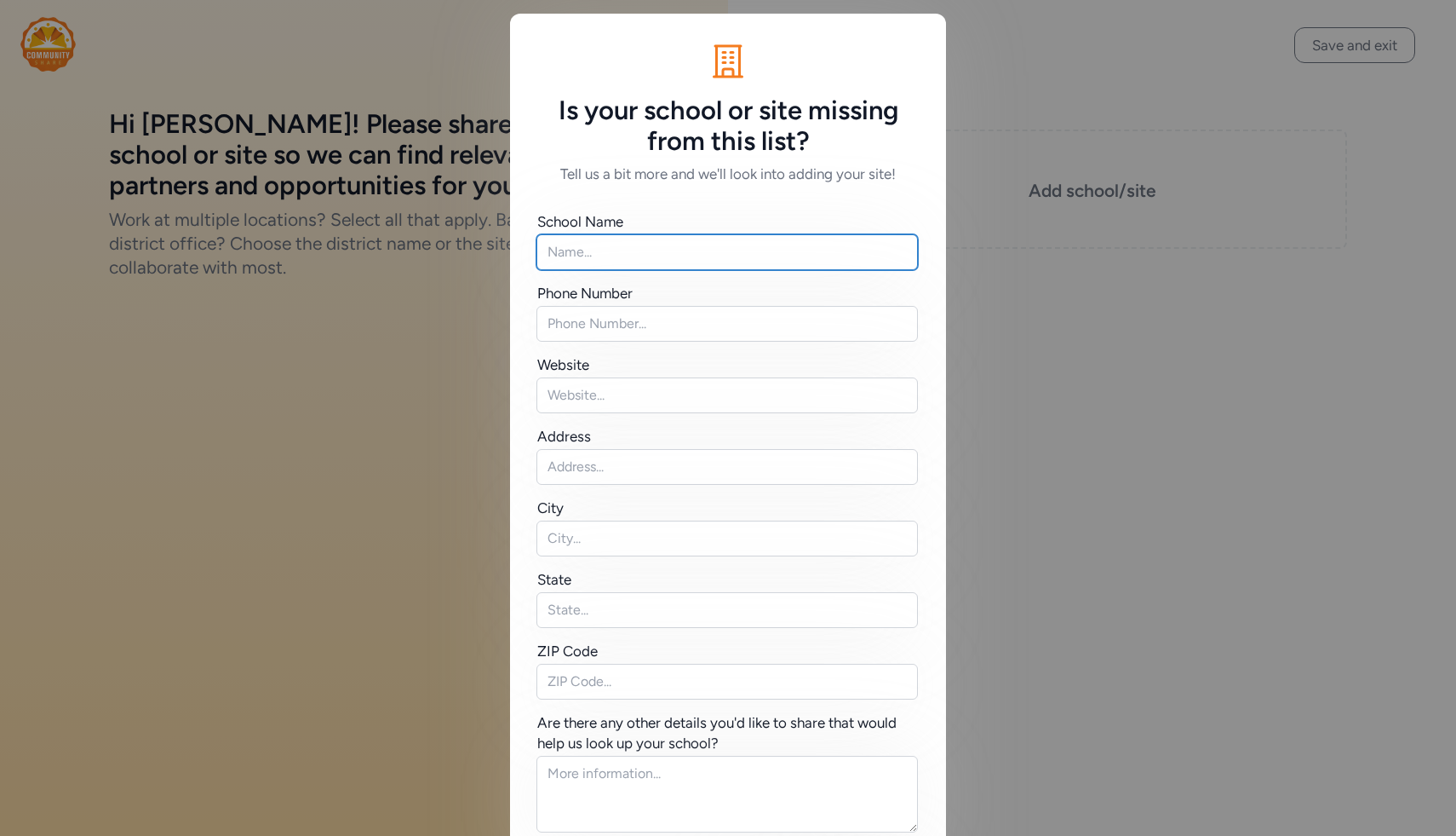
click at [704, 261] on input "text" at bounding box center [727, 252] width 382 height 36
type input "[GEOGRAPHIC_DATA]"
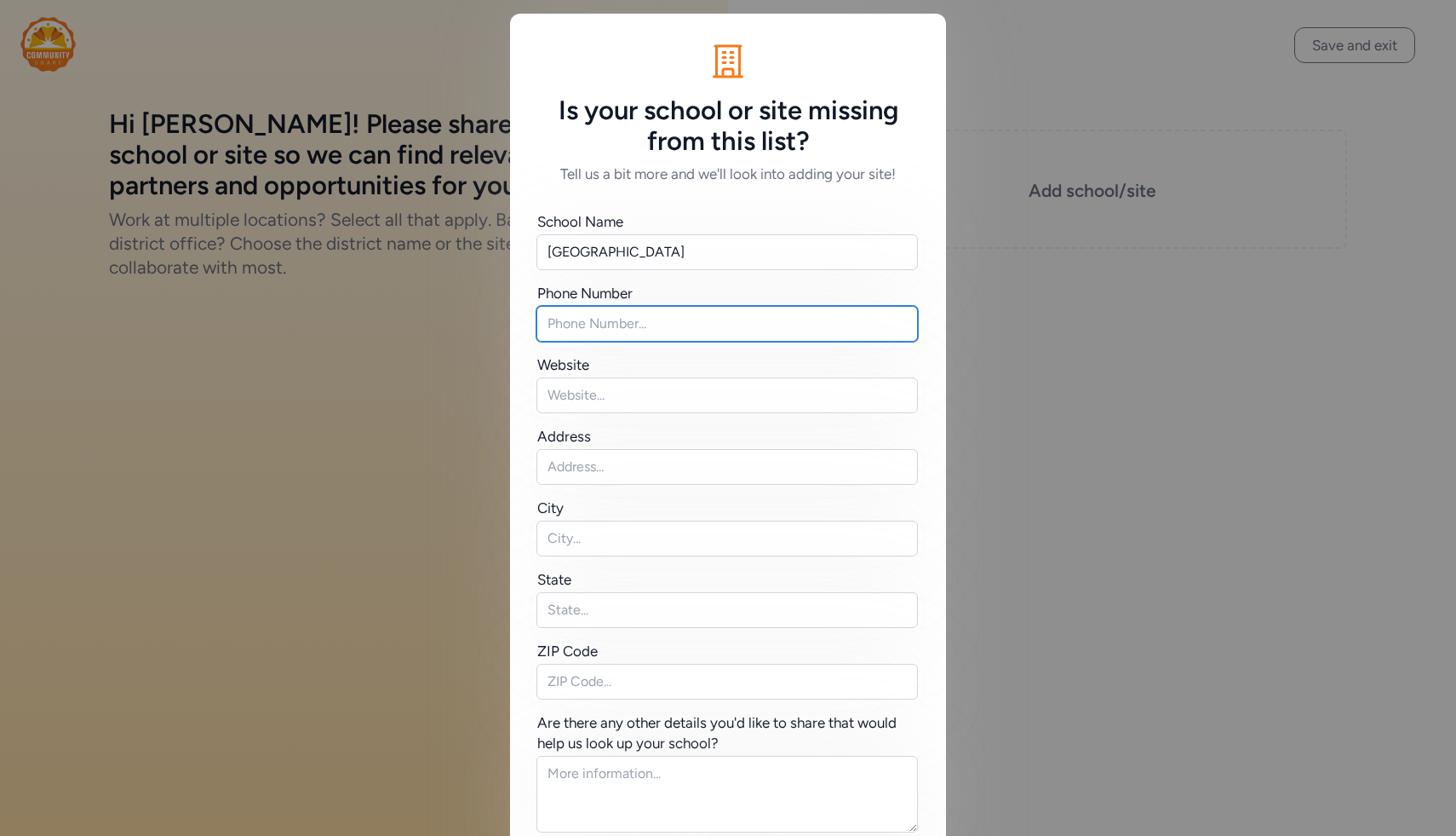
paste input "[PHONE_NUMBER]"
type input "[PHONE_NUMBER]"
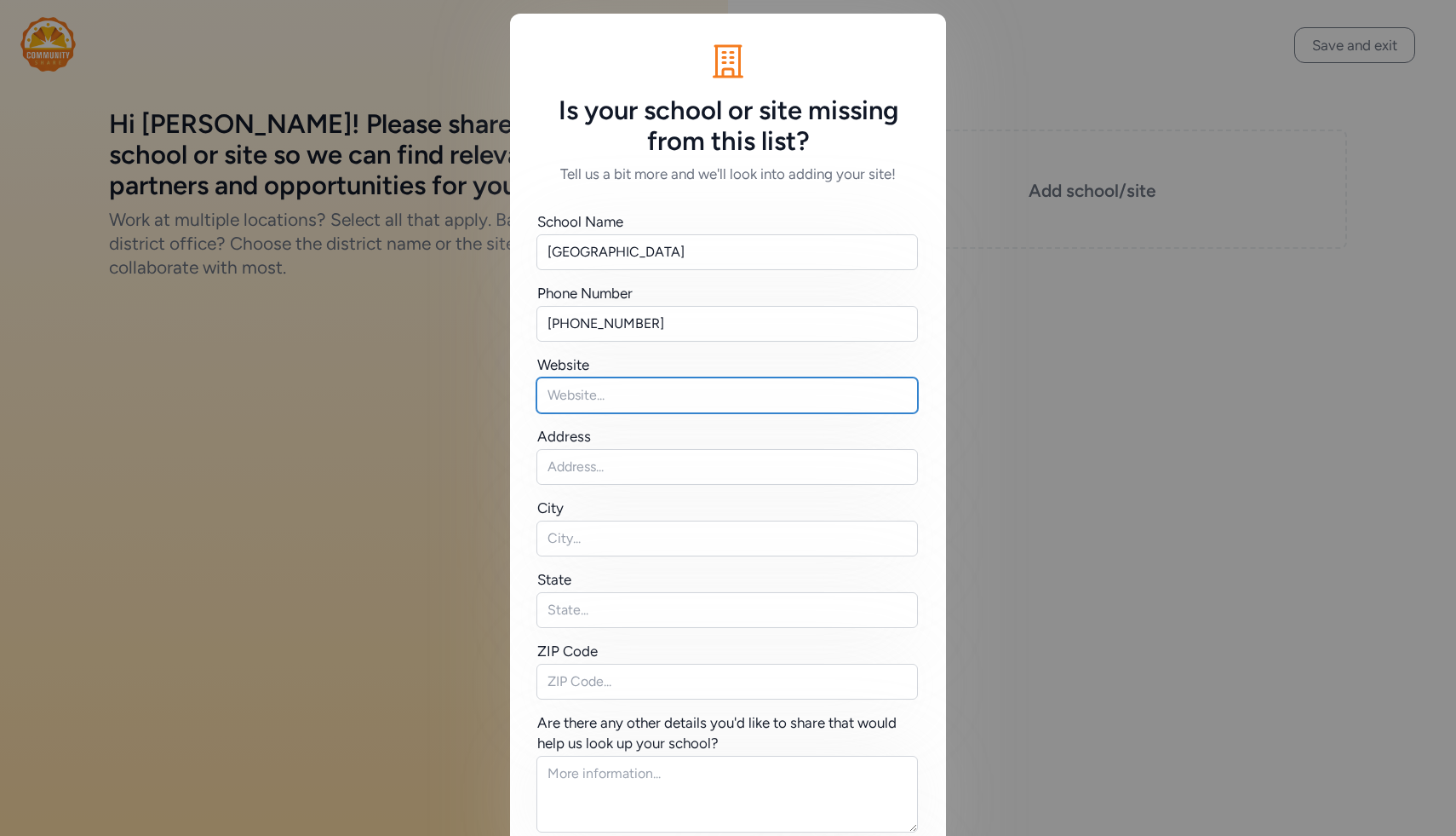
click at [577, 405] on input "text" at bounding box center [727, 395] width 382 height 36
paste input "[URL][DOMAIN_NAME]"
type input "[URL][DOMAIN_NAME]"
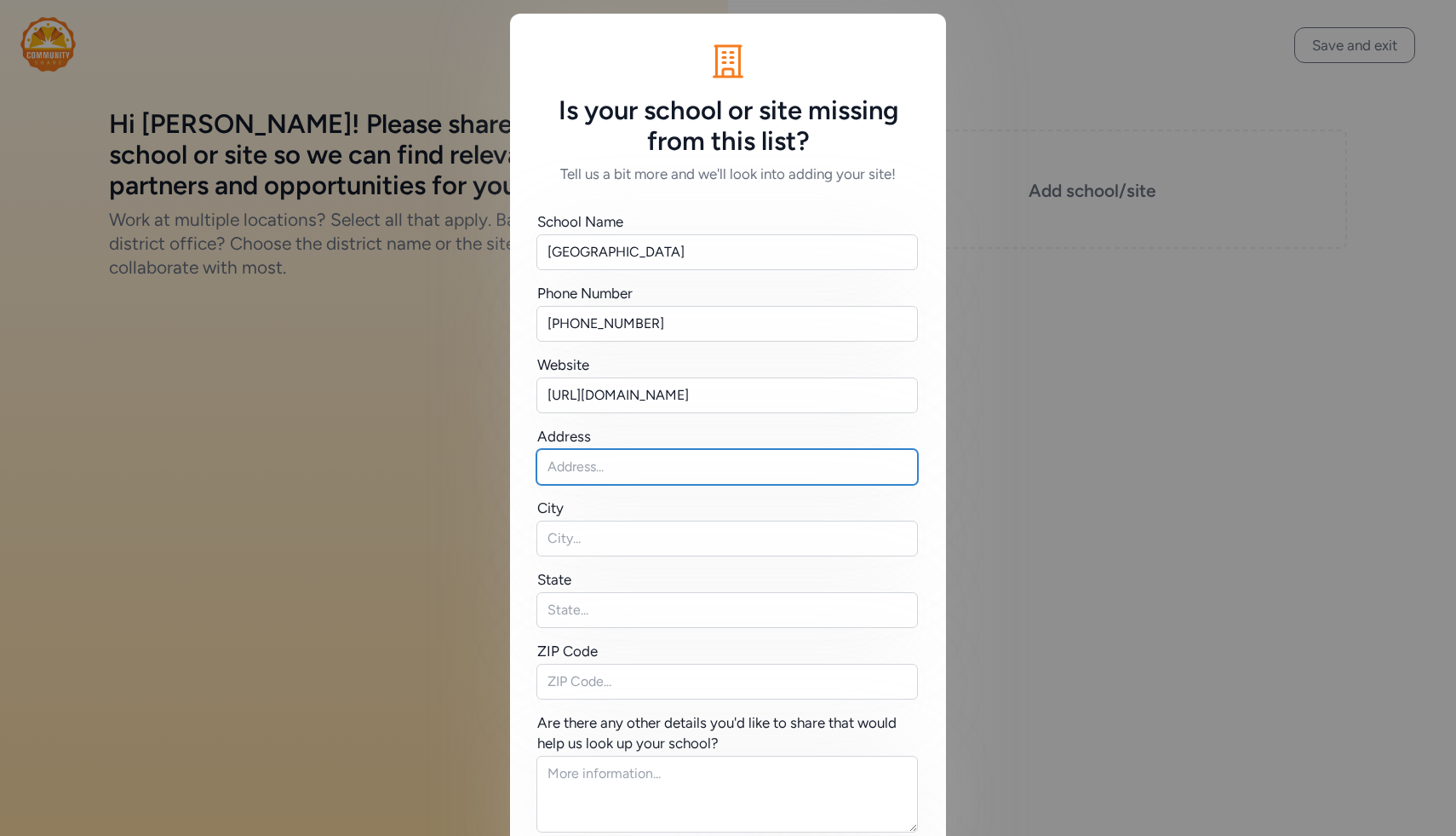
click at [581, 473] on input "text" at bounding box center [727, 467] width 382 height 36
drag, startPoint x: 600, startPoint y: 479, endPoint x: 472, endPoint y: 475, distance: 128.1
click at [472, 476] on div "Is your school or site missing from this list? Tell us a bit more and we'll loo…" at bounding box center [728, 467] width 1456 height 934
paste input "[GEOGRAPHIC_DATA]"
click at [797, 470] on input "[STREET_ADDRESS]" at bounding box center [727, 467] width 382 height 36
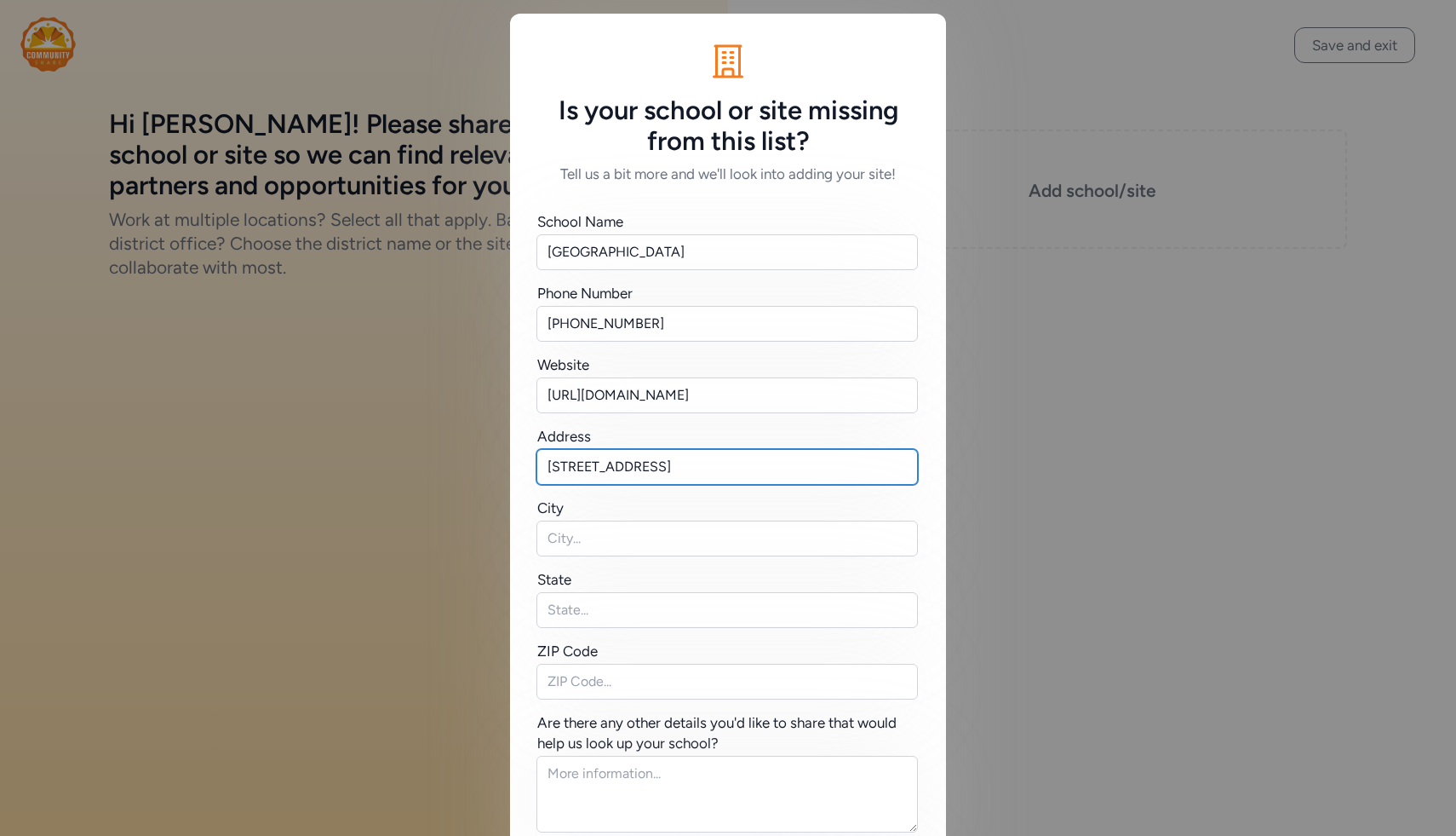
type input "[STREET_ADDRESS]"
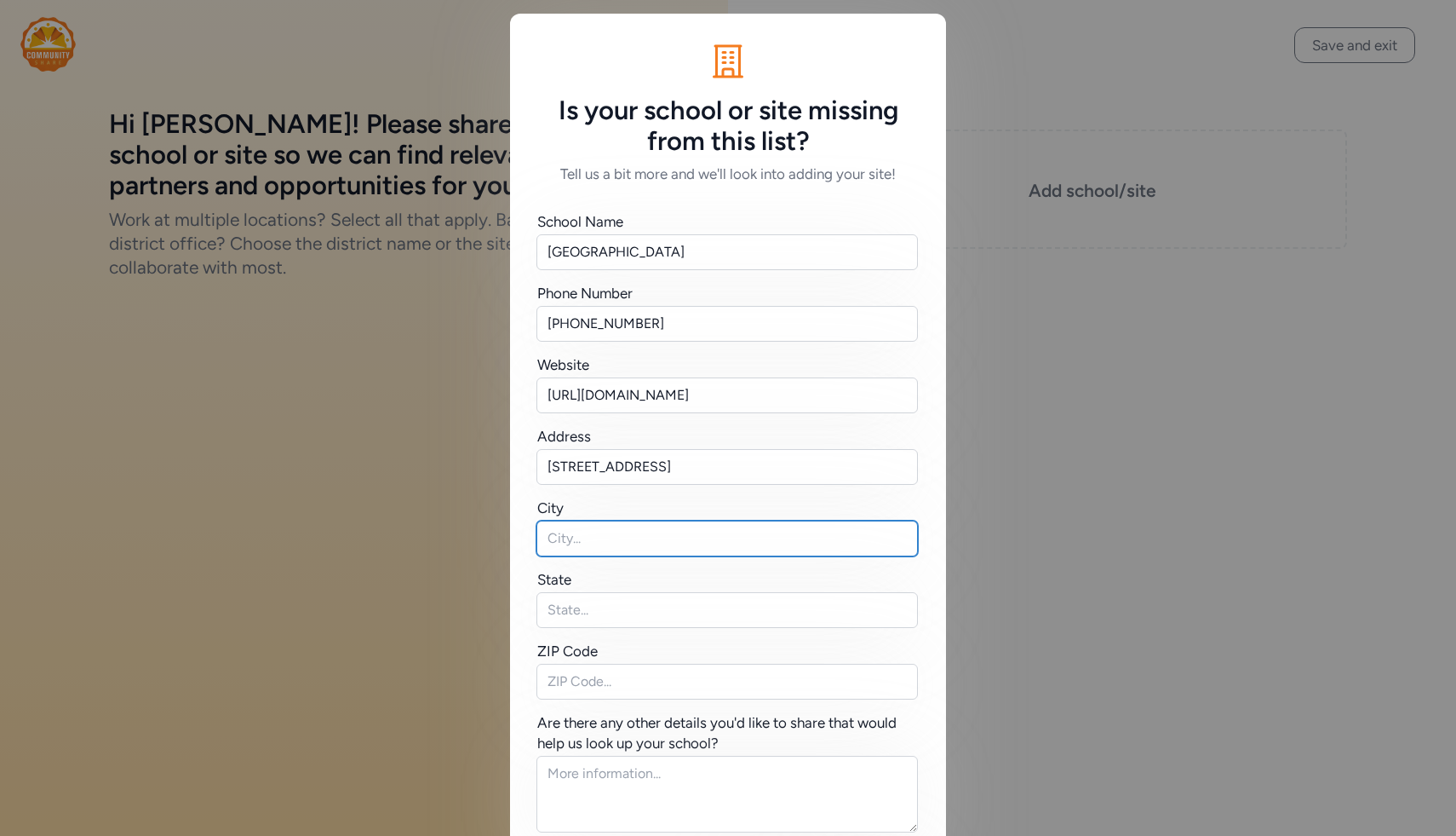
click at [756, 540] on input "text" at bounding box center [727, 538] width 382 height 36
type input "[GEOGRAPHIC_DATA]"
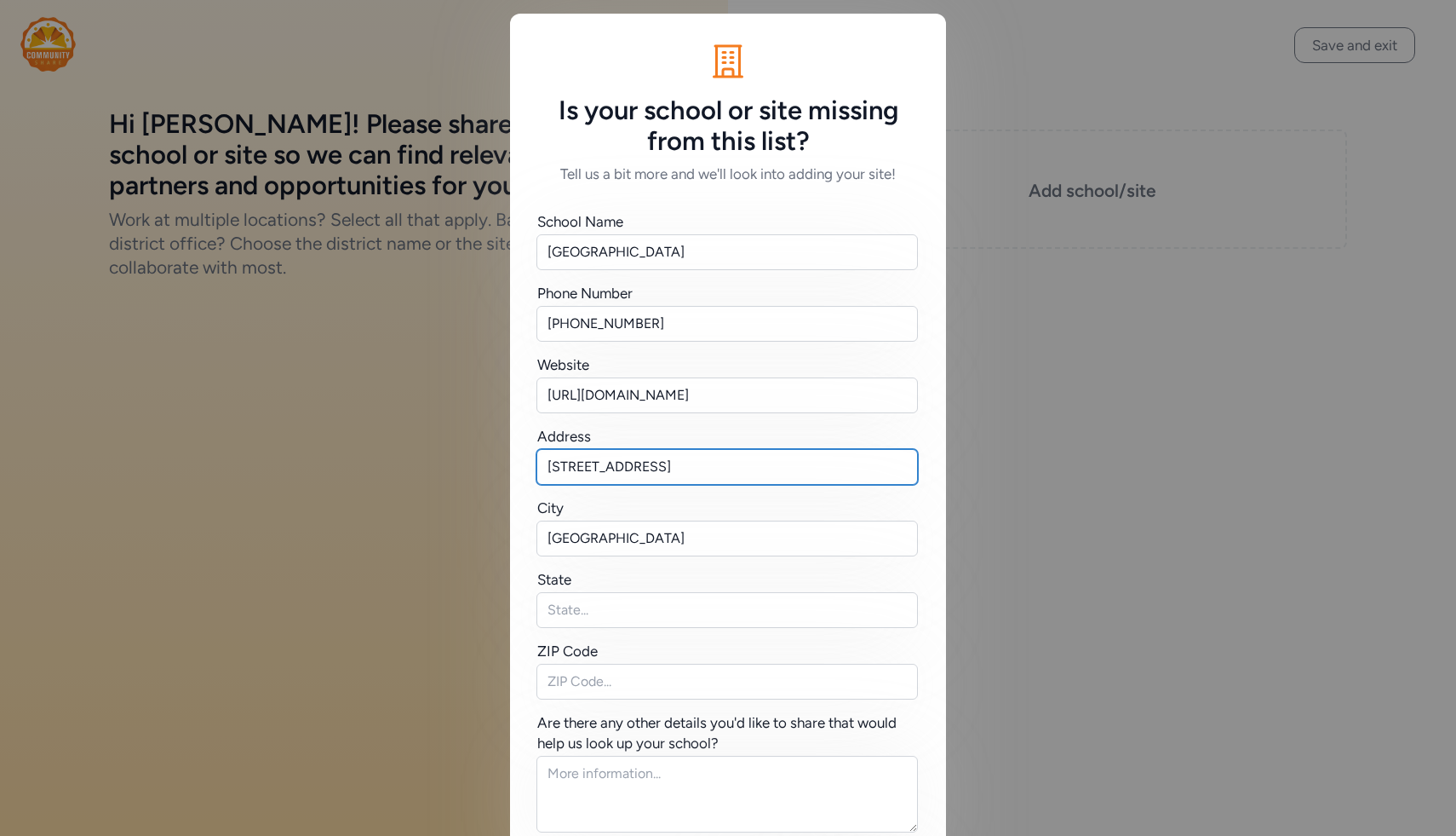
drag, startPoint x: 797, startPoint y: 466, endPoint x: 736, endPoint y: 464, distance: 61.0
click at [736, 464] on input "[STREET_ADDRESS]" at bounding box center [727, 467] width 382 height 36
type input "[STREET_ADDRESS]"
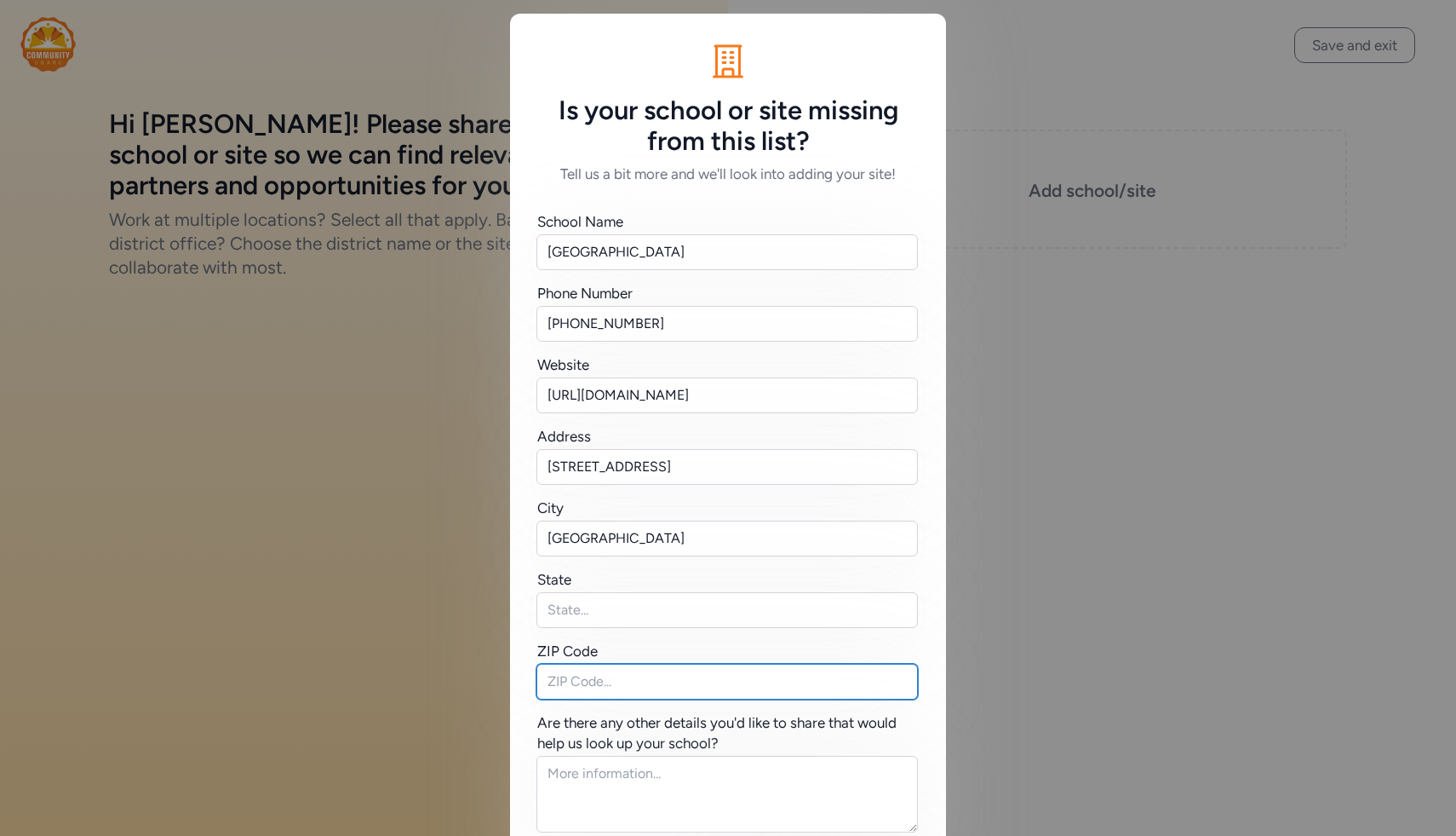
click at [638, 679] on input "text" at bounding box center [727, 681] width 382 height 36
paste input "80239"
type input "80239"
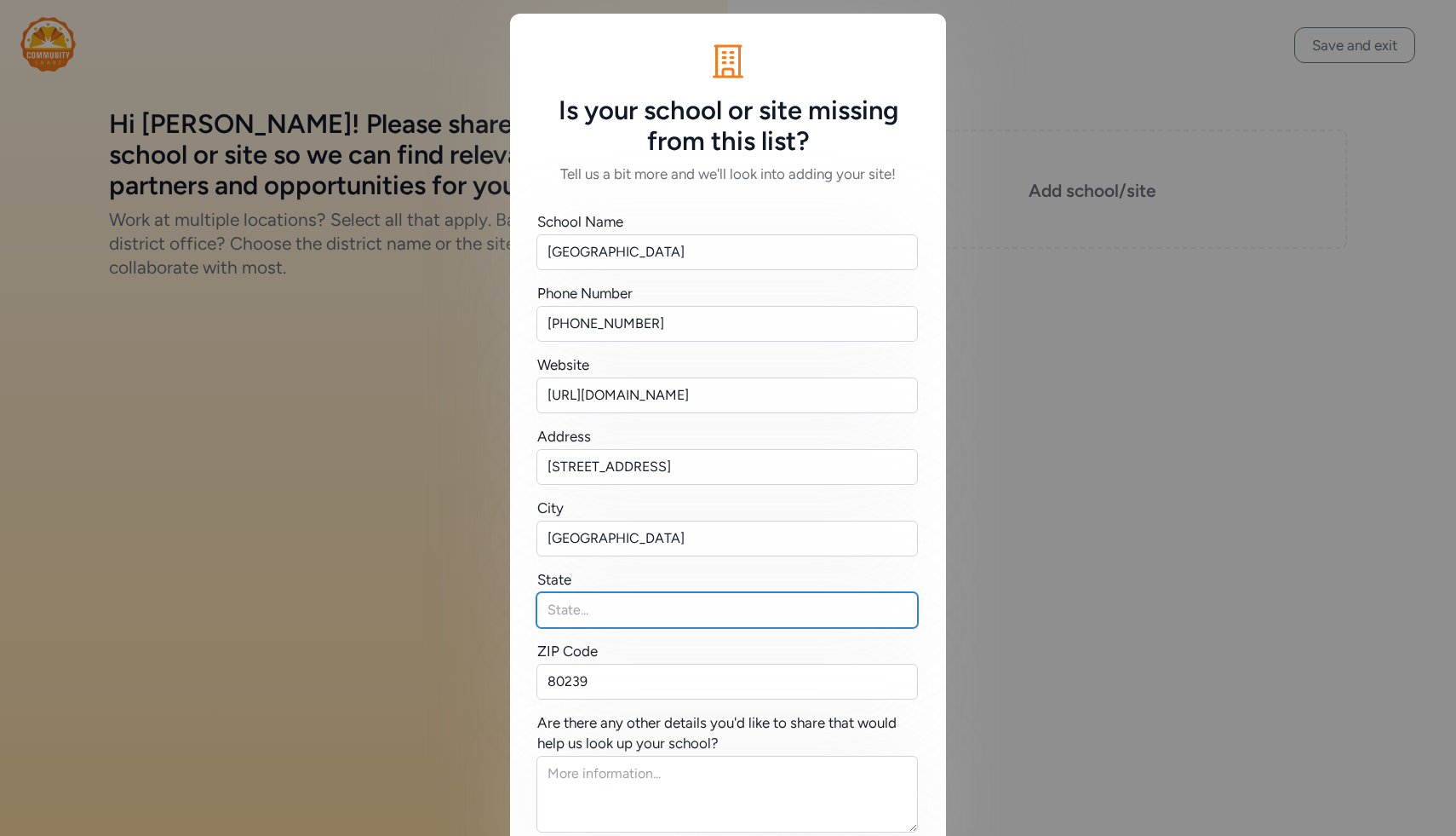
click at [651, 605] on input "text" at bounding box center [727, 610] width 382 height 36
type input "CO"
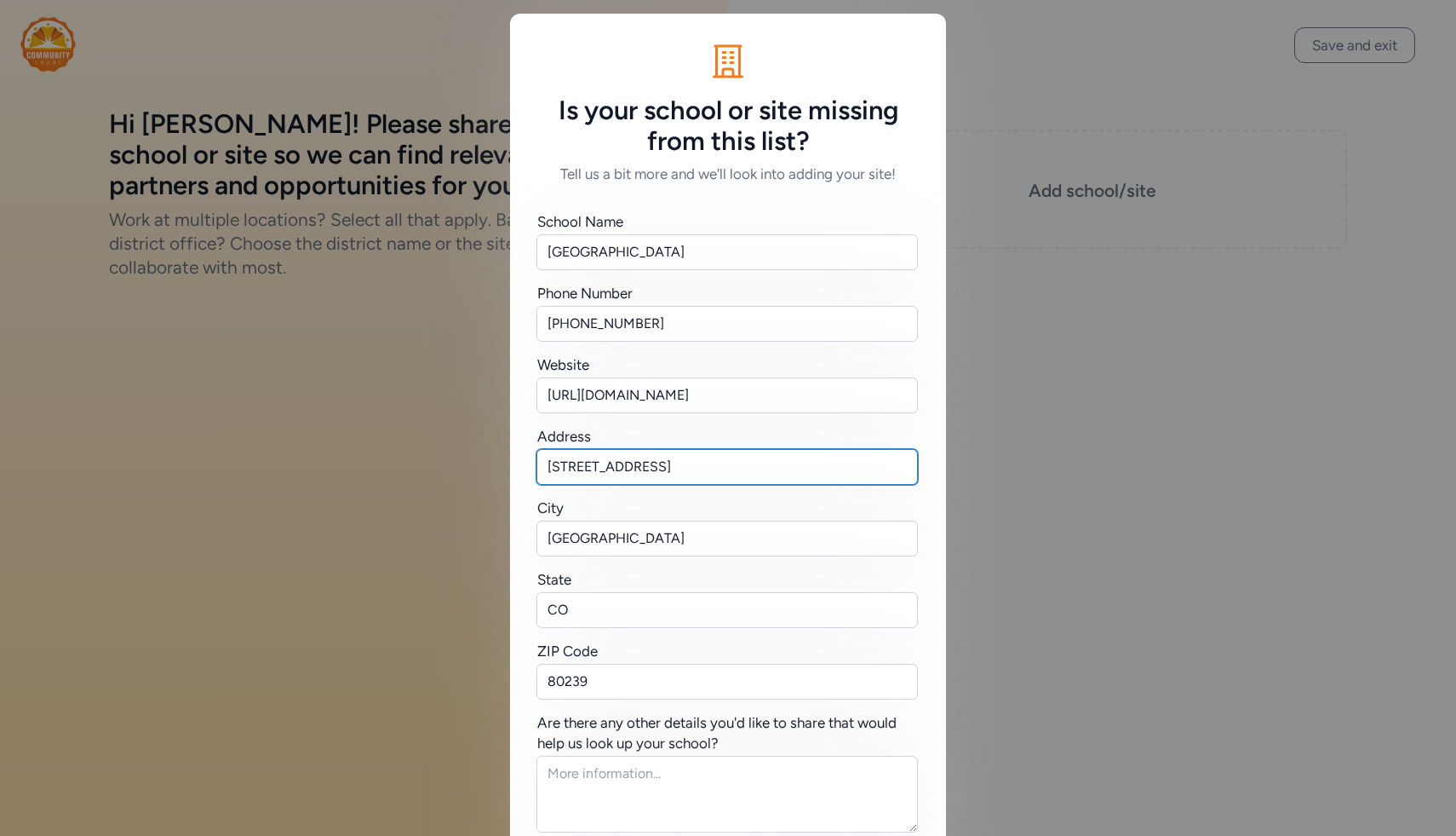
click at [745, 469] on input "[STREET_ADDRESS]" at bounding box center [727, 467] width 382 height 36
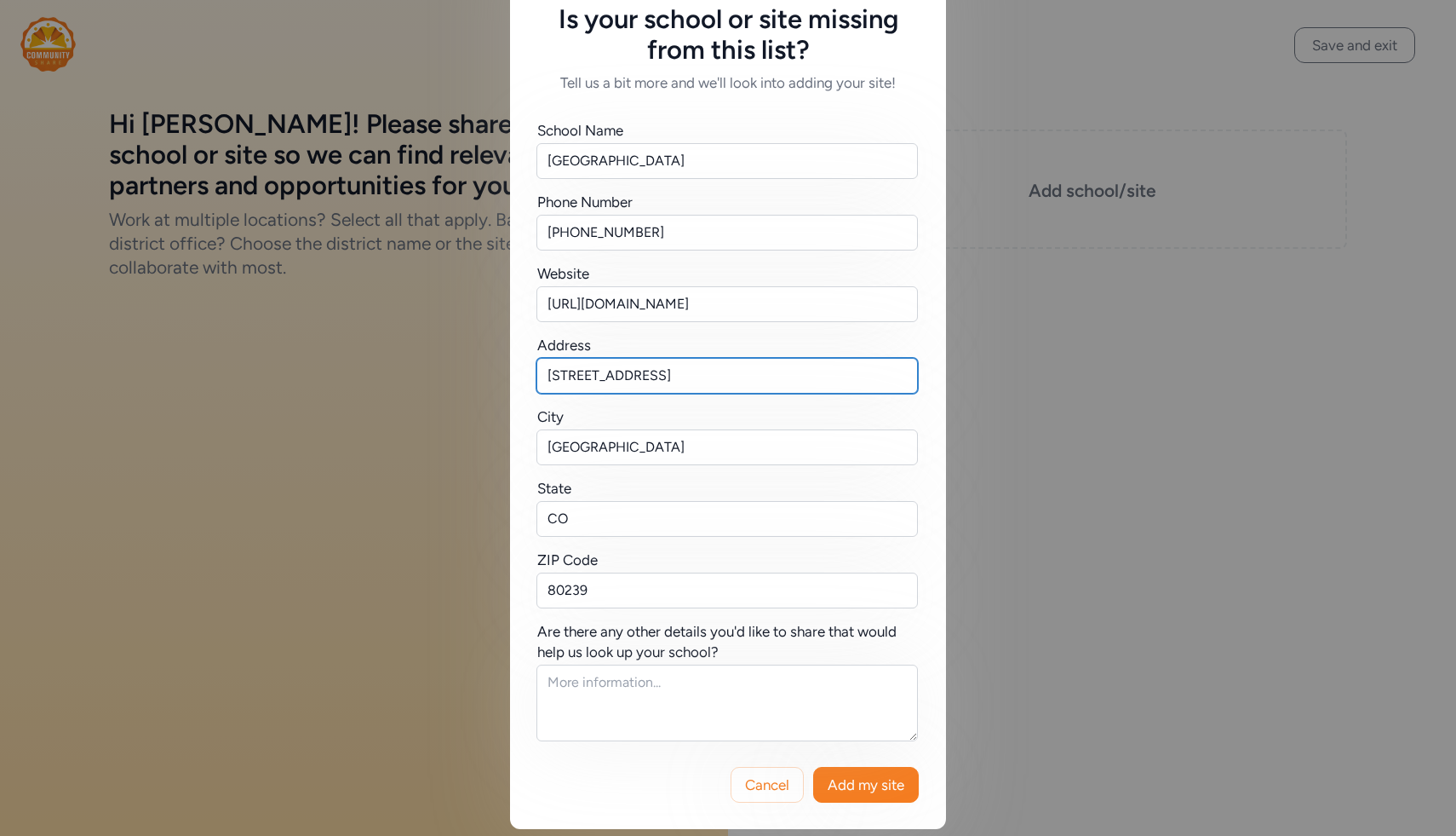
scroll to position [98, 0]
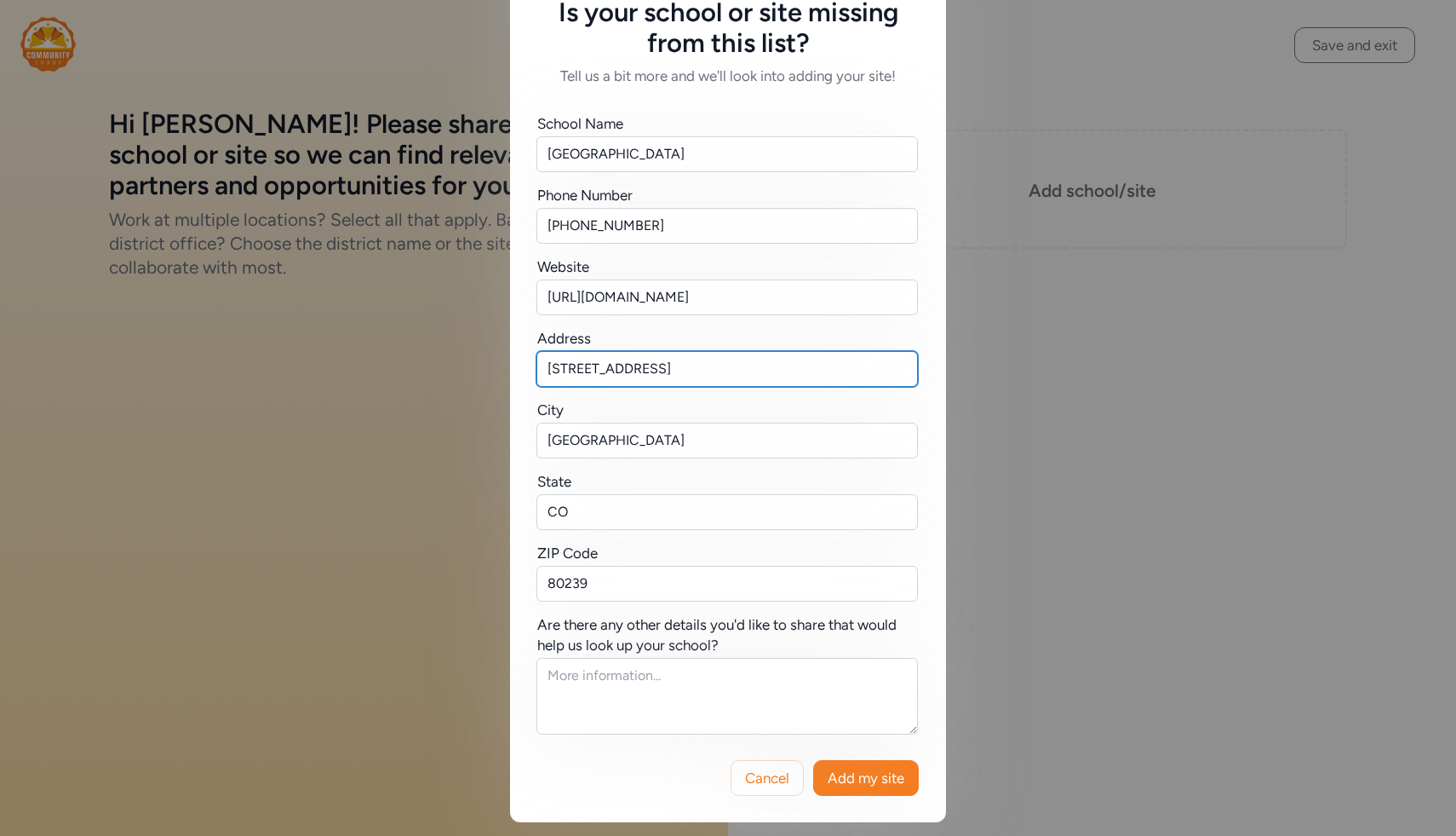
type input "[STREET_ADDRESS]"
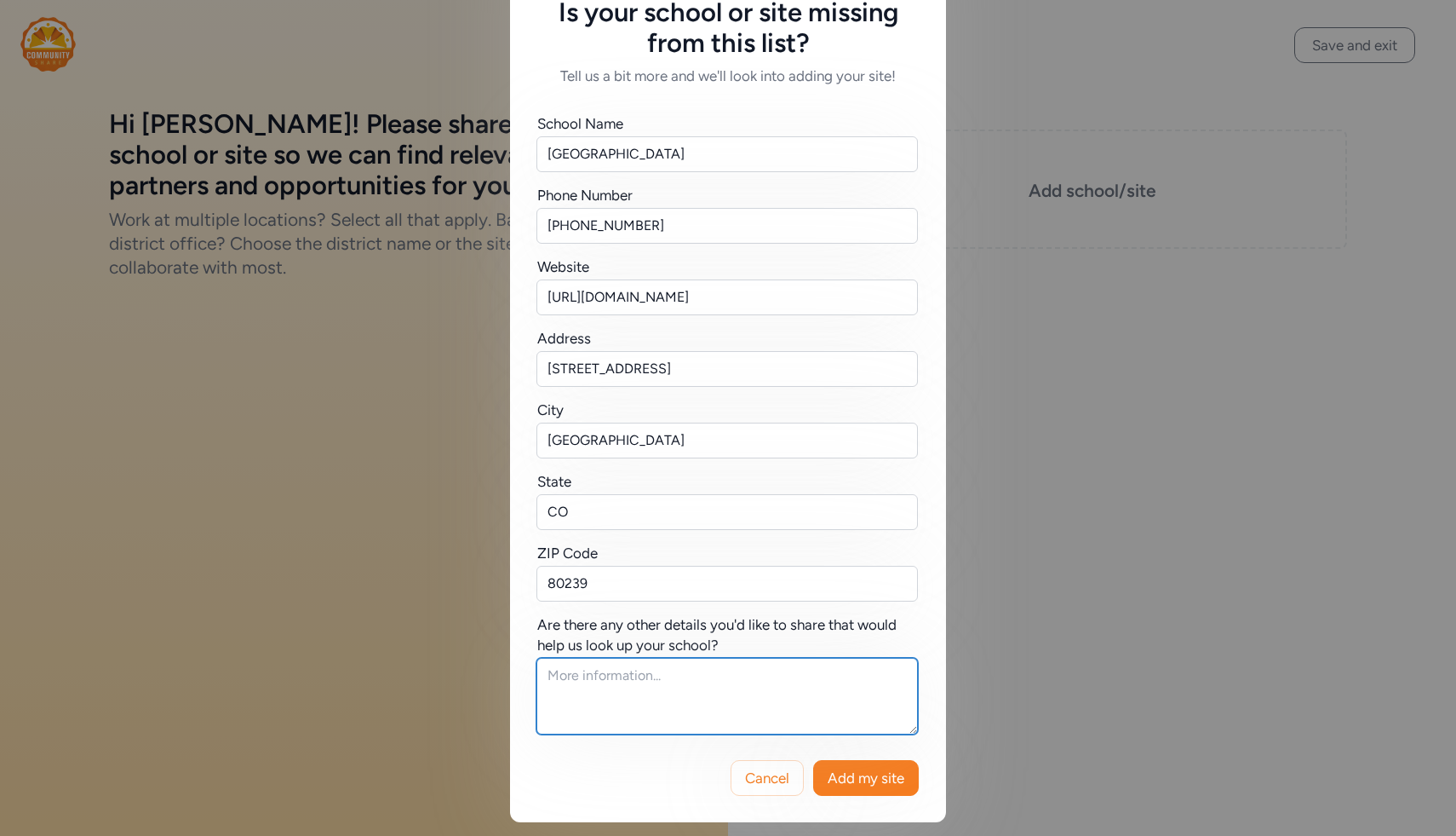
click at [790, 703] on textarea at bounding box center [727, 696] width 382 height 77
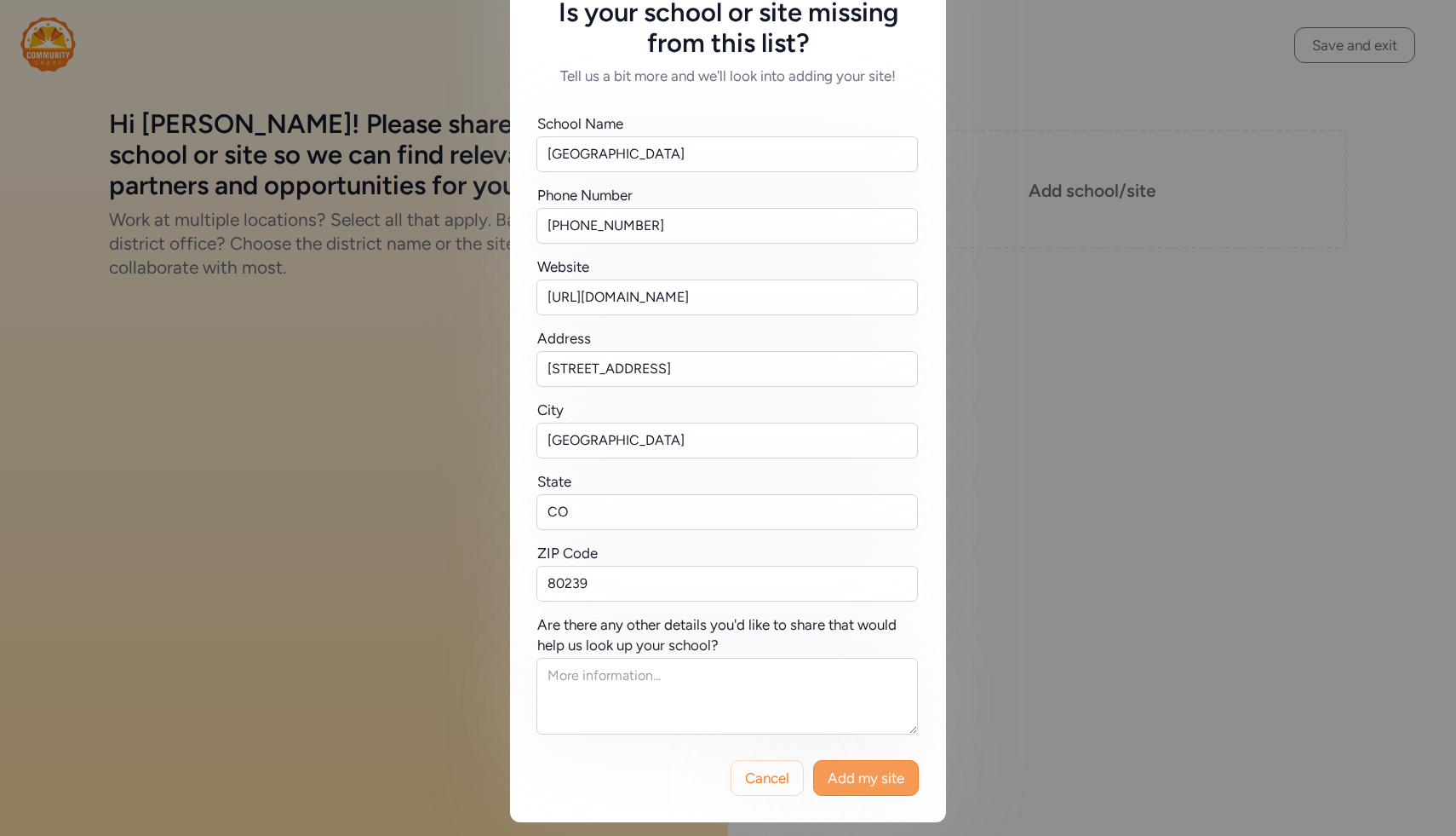
click at [848, 774] on span "Add my site" at bounding box center [865, 777] width 77 height 21
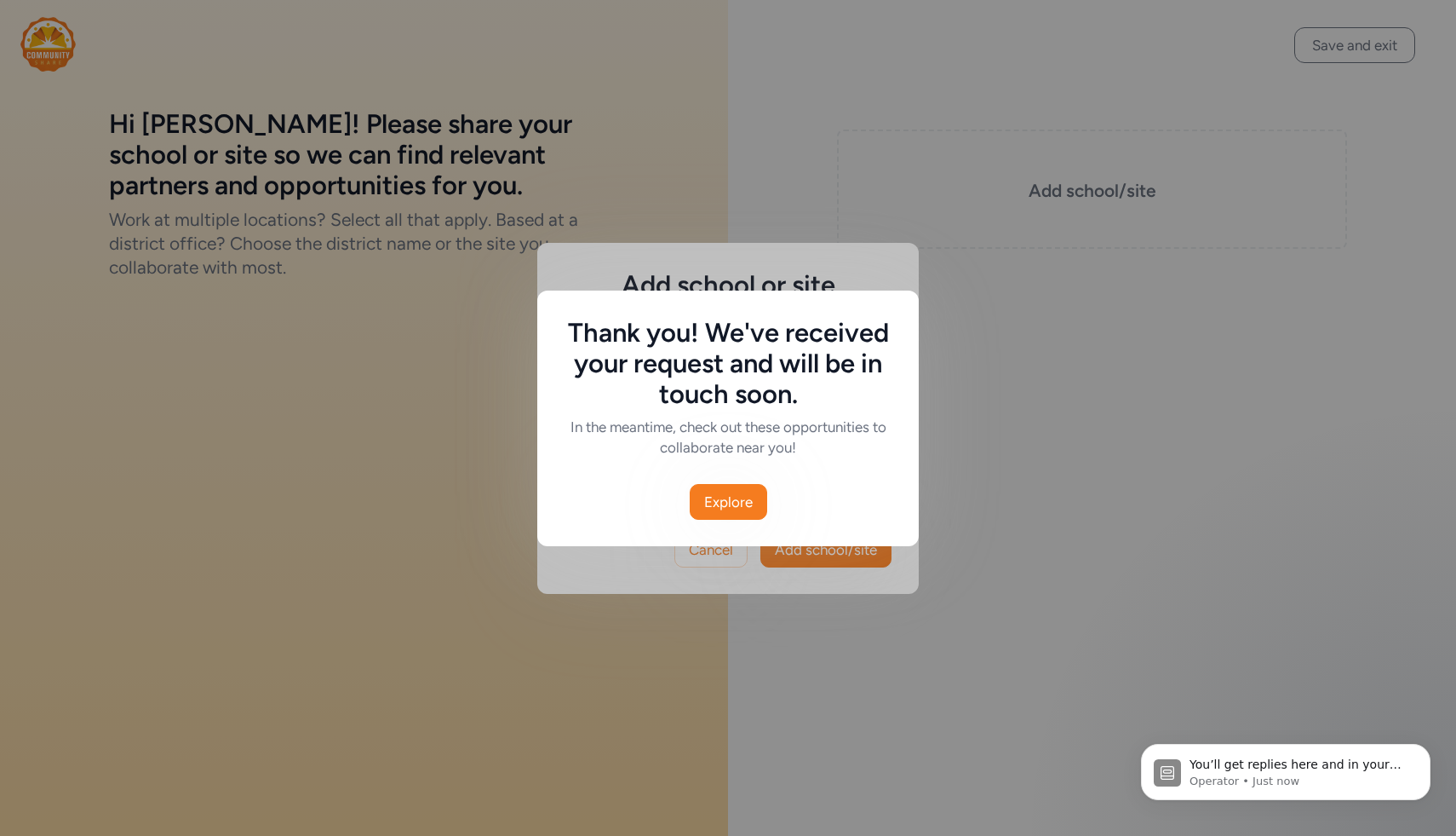
scroll to position [0, 0]
click at [704, 487] on button "Explore" at bounding box center [729, 502] width 78 height 36
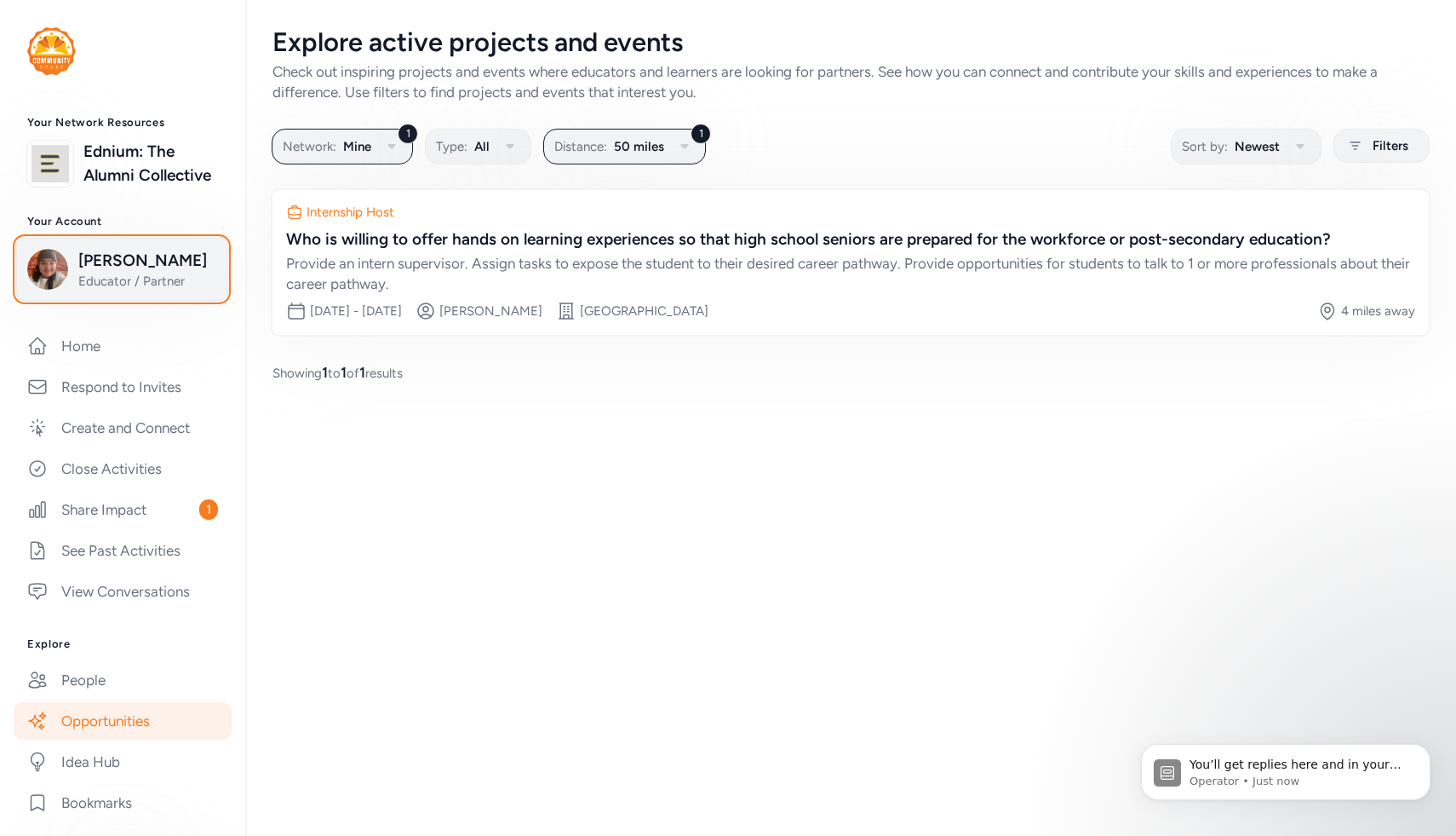
click at [133, 268] on span "[PERSON_NAME]" at bounding box center [147, 261] width 138 height 24
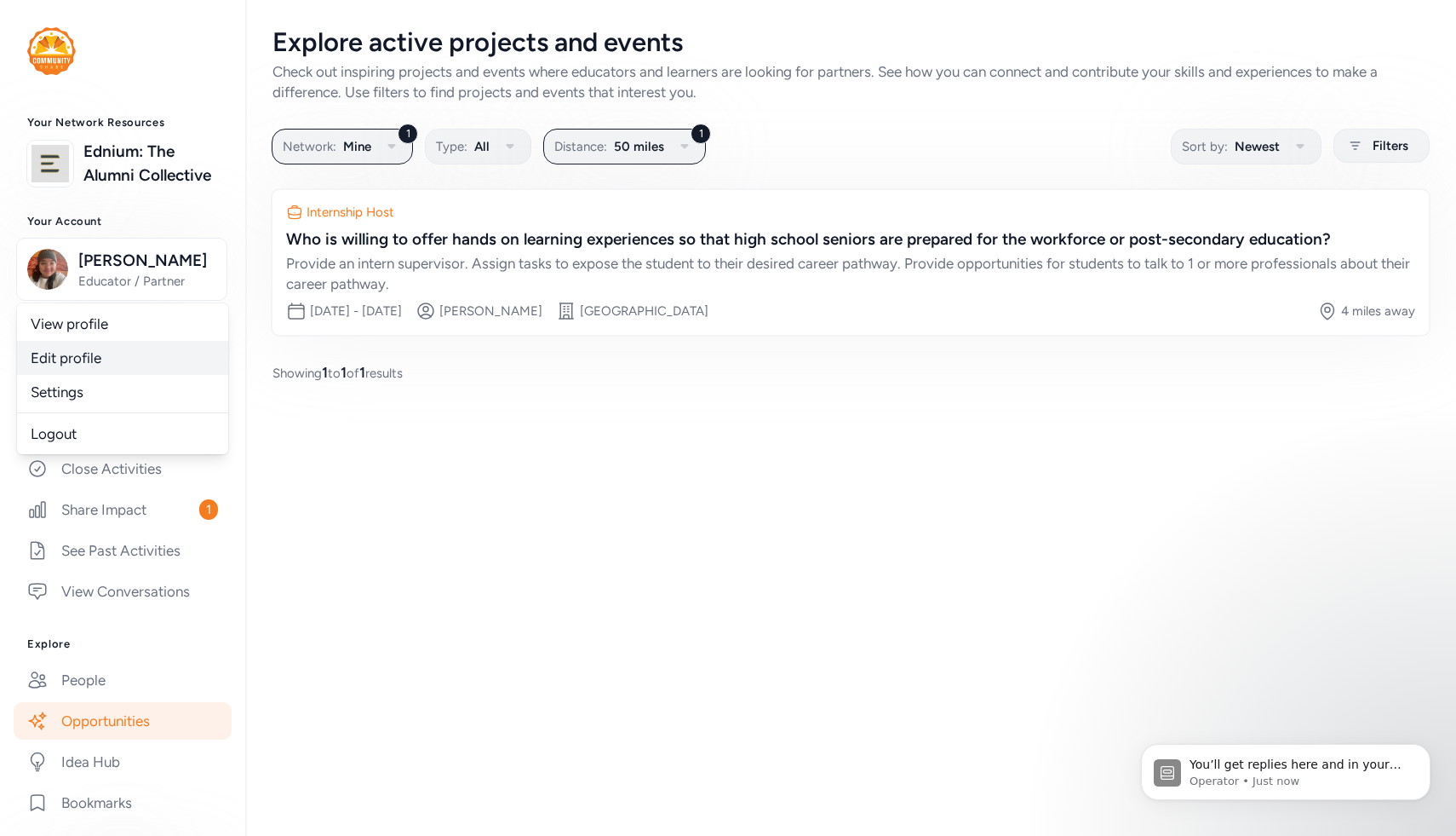
click at [84, 341] on link "Edit profile" at bounding box center [122, 358] width 211 height 34
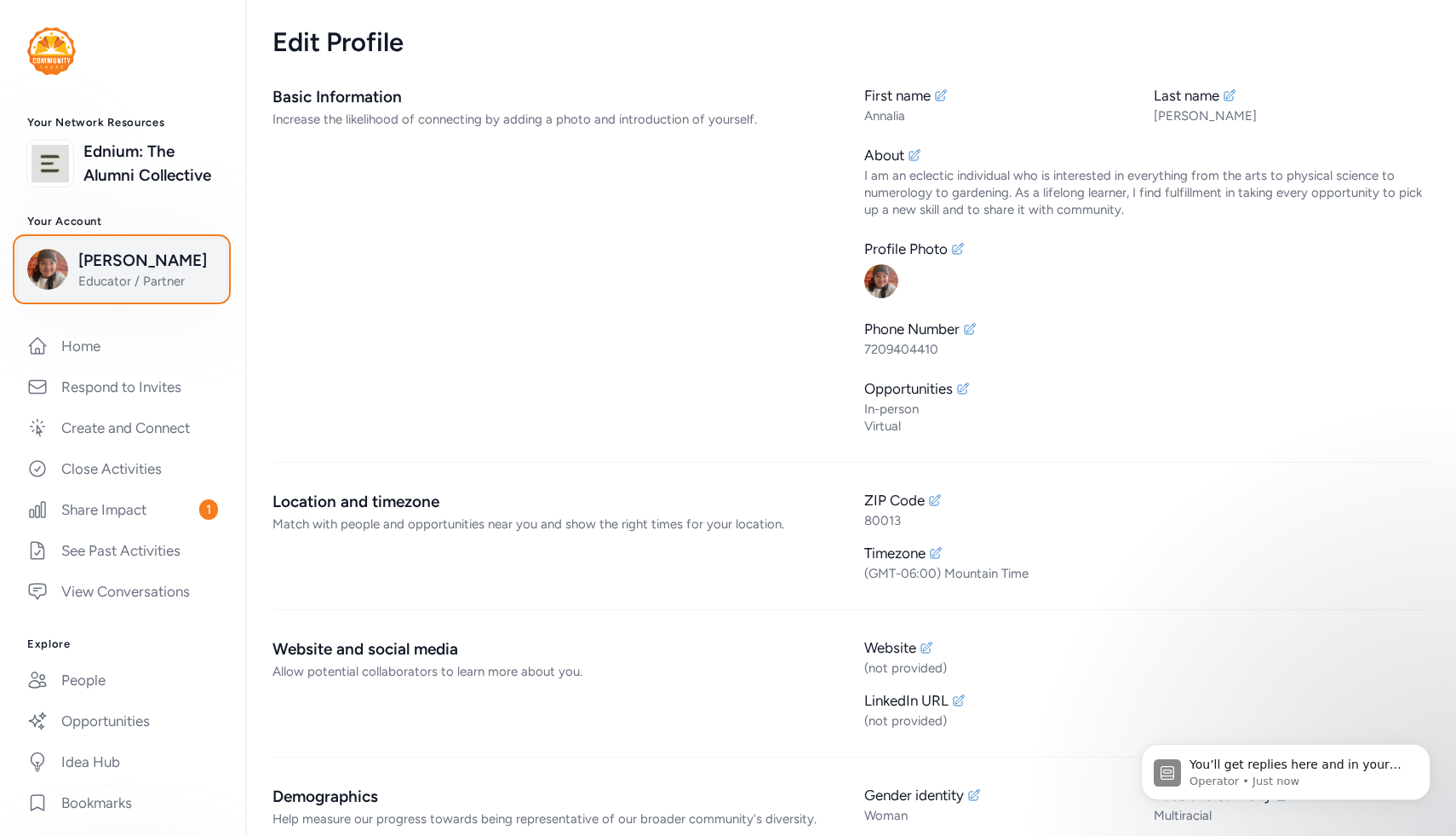
click at [97, 271] on span "[PERSON_NAME]" at bounding box center [147, 261] width 138 height 24
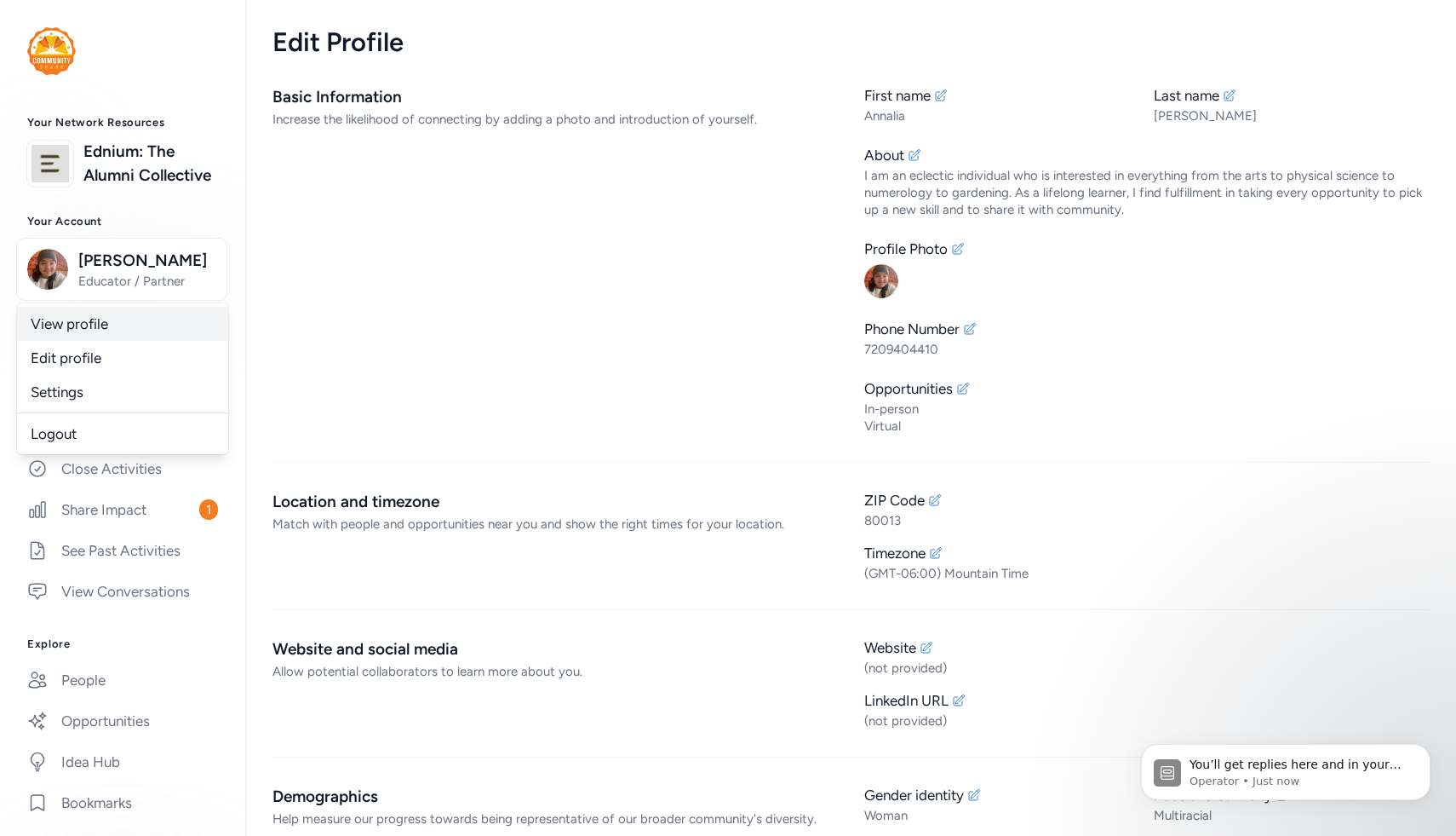
click at [119, 327] on link "View profile" at bounding box center [122, 324] width 211 height 34
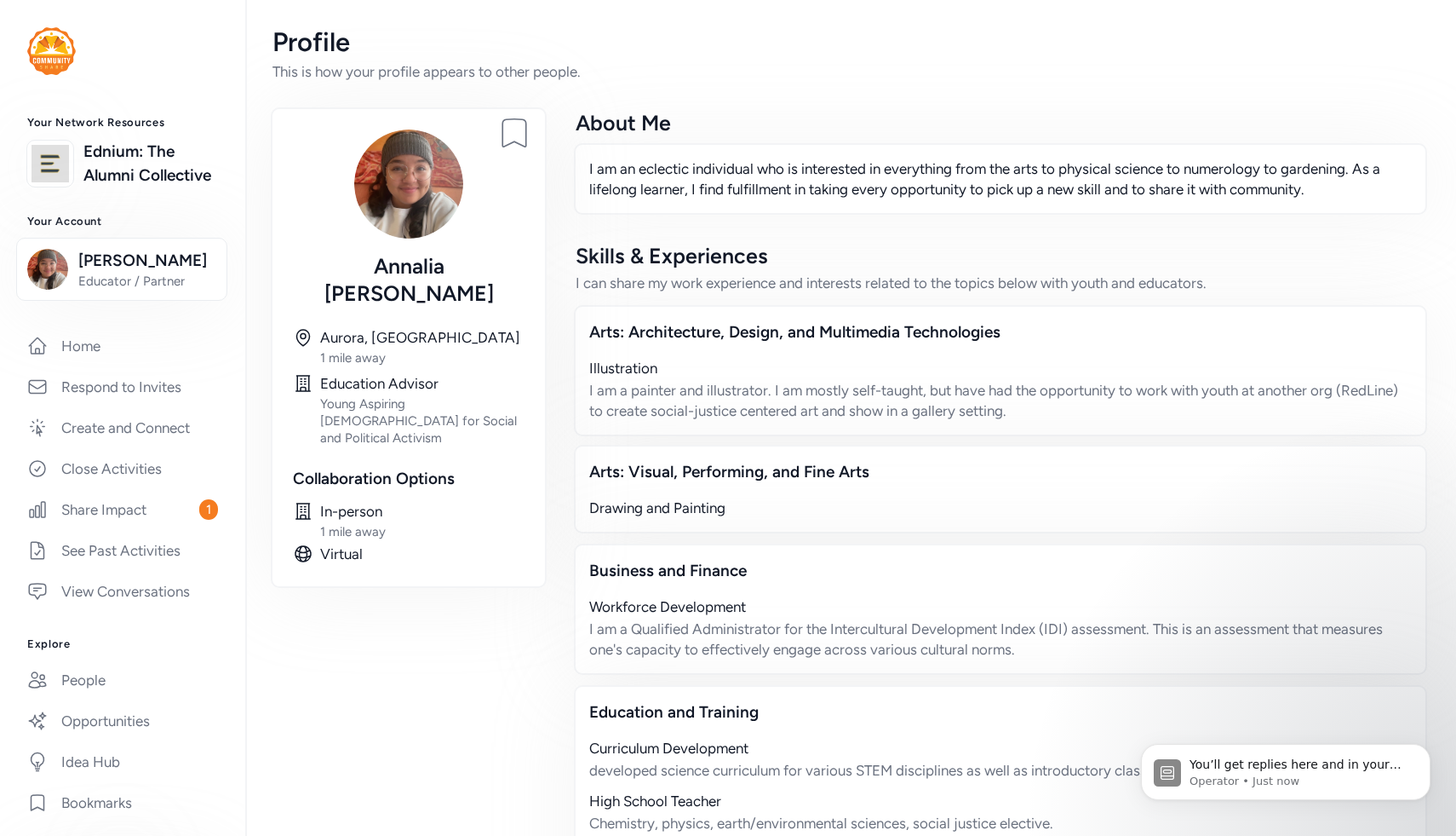
click at [358, 395] on div "Young Aspiring [DEMOGRAPHIC_DATA] for Social and Political Activism" at bounding box center [422, 421] width 204 height 51
click at [388, 395] on div "Young Aspiring [DEMOGRAPHIC_DATA] for Social and Political Activism" at bounding box center [422, 421] width 204 height 51
click at [421, 395] on div "Young Aspiring [DEMOGRAPHIC_DATA] for Social and Political Activism" at bounding box center [422, 421] width 204 height 51
